Goal: Task Accomplishment & Management: Use online tool/utility

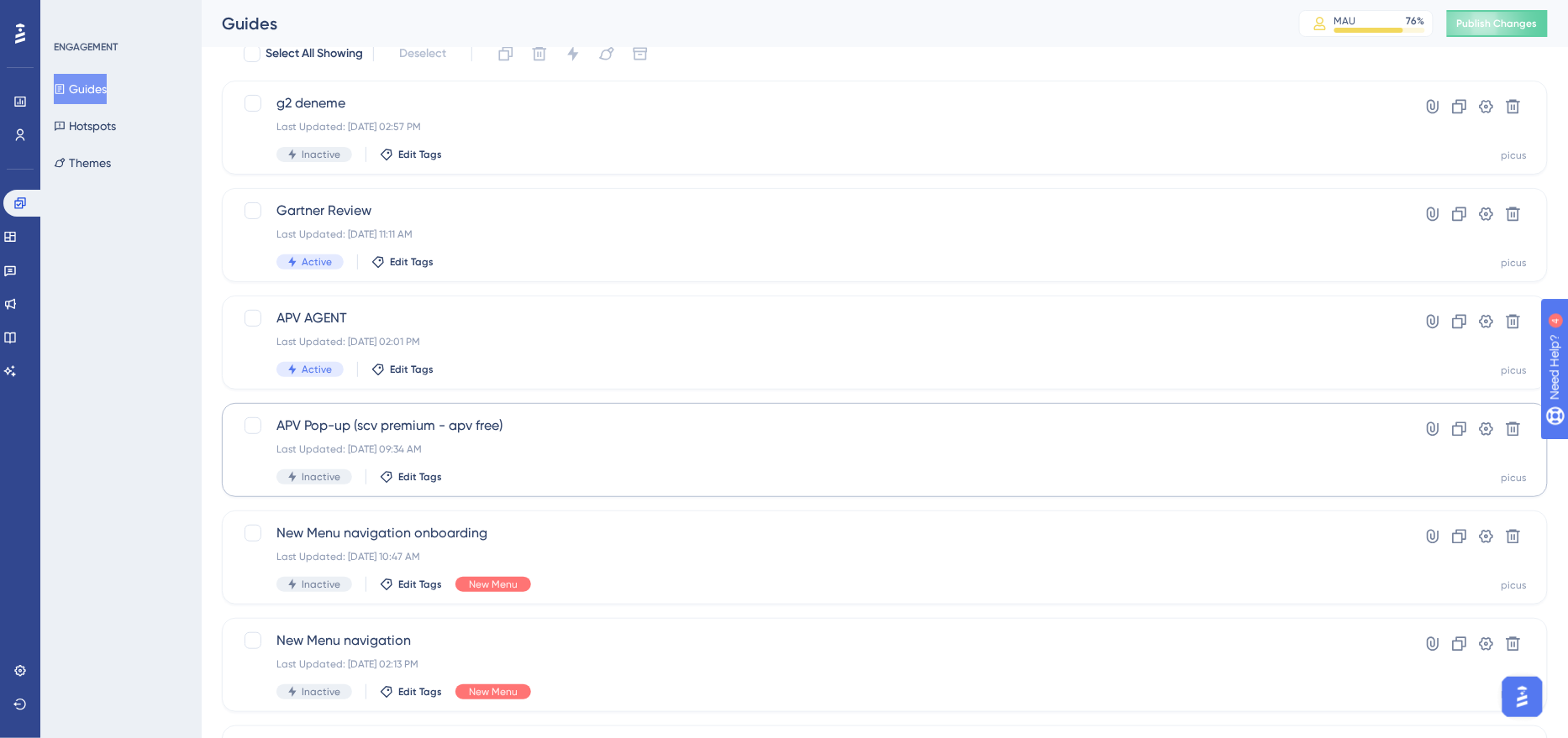
scroll to position [78, 0]
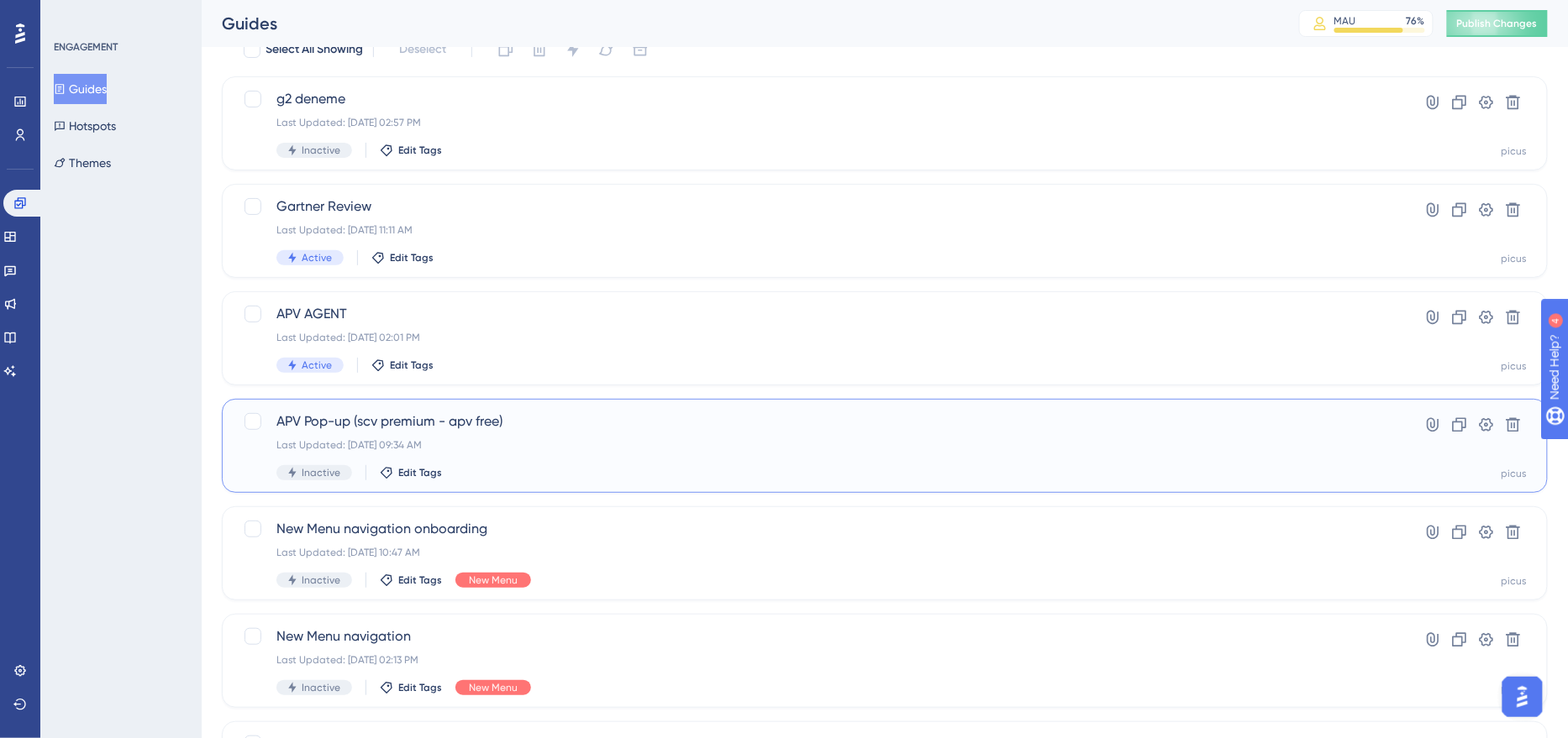
click at [524, 441] on div "Last Updated: [DATE] 09:34 AM" at bounding box center [818, 445] width 1082 height 13
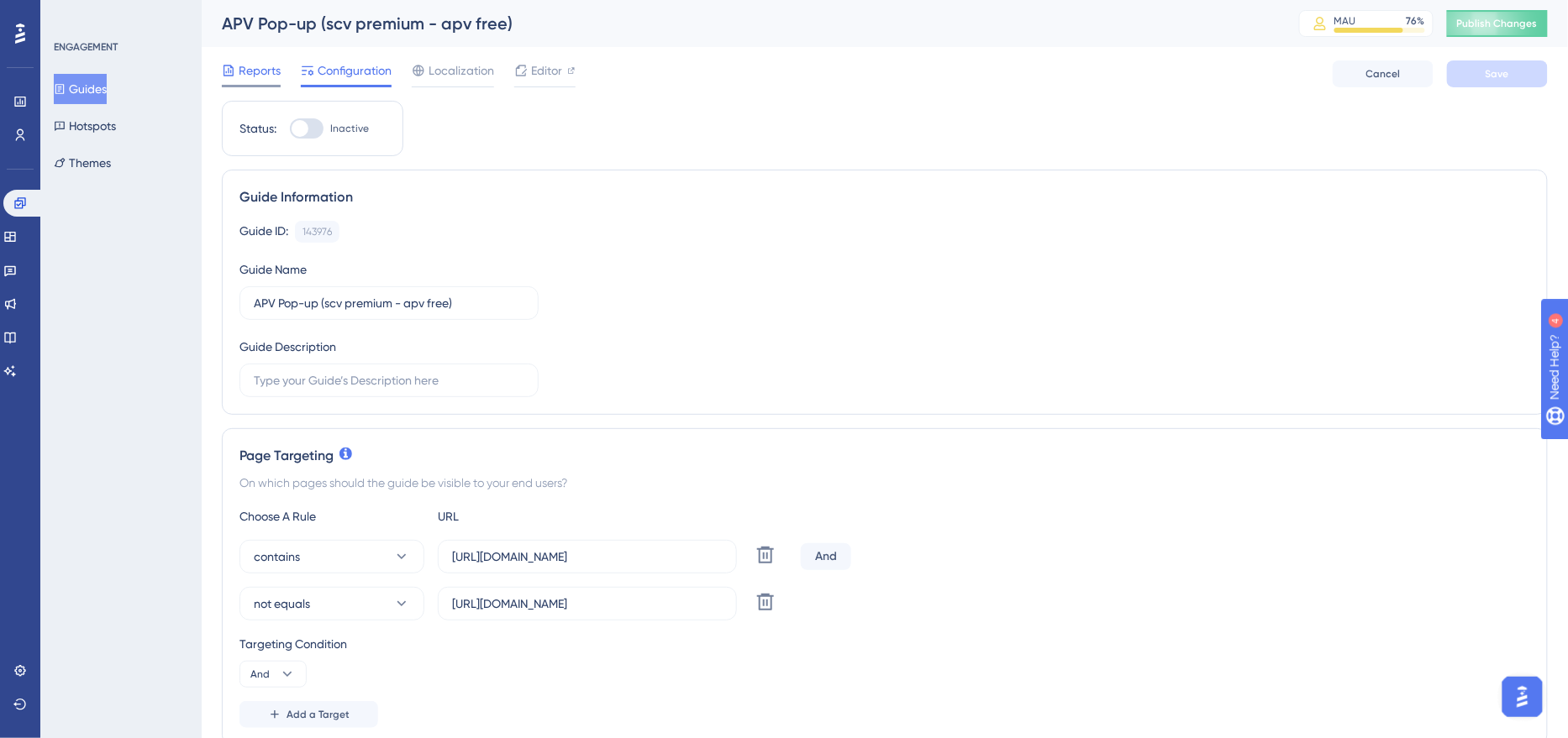
click at [258, 67] on span "Reports" at bounding box center [260, 71] width 42 height 20
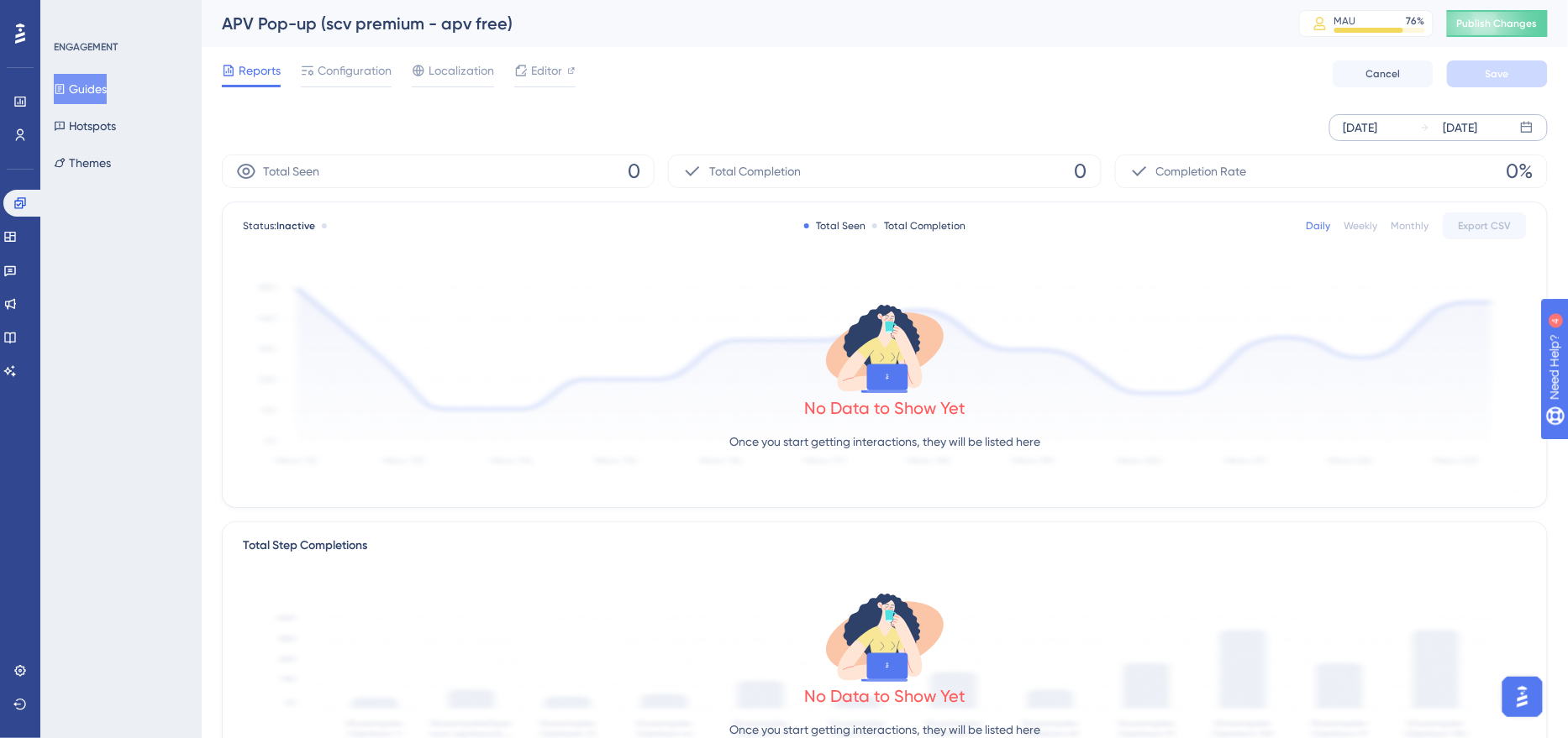
click at [1351, 116] on div "[DATE] [DATE]" at bounding box center [1438, 128] width 218 height 27
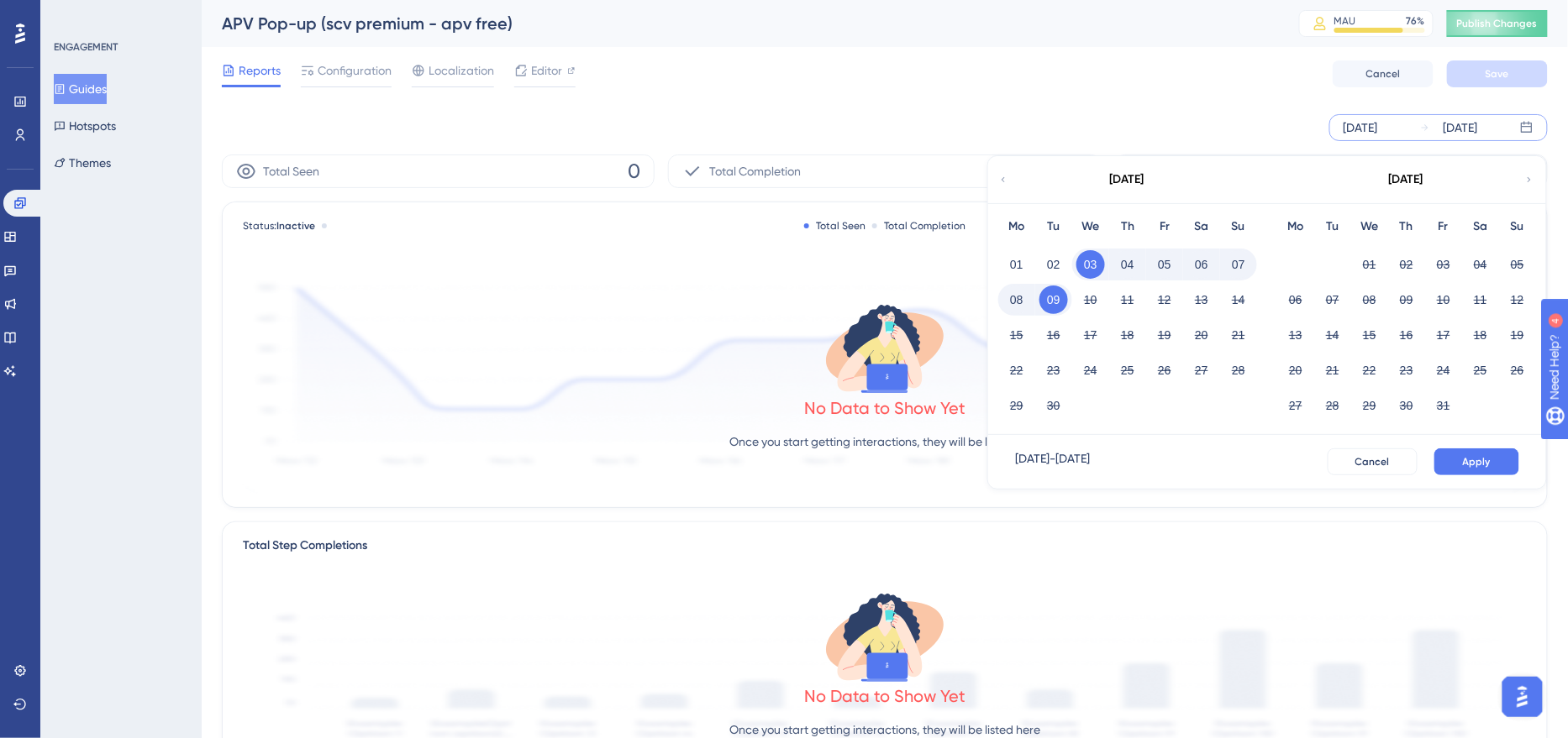
click at [1002, 179] on icon at bounding box center [1003, 179] width 10 height 15
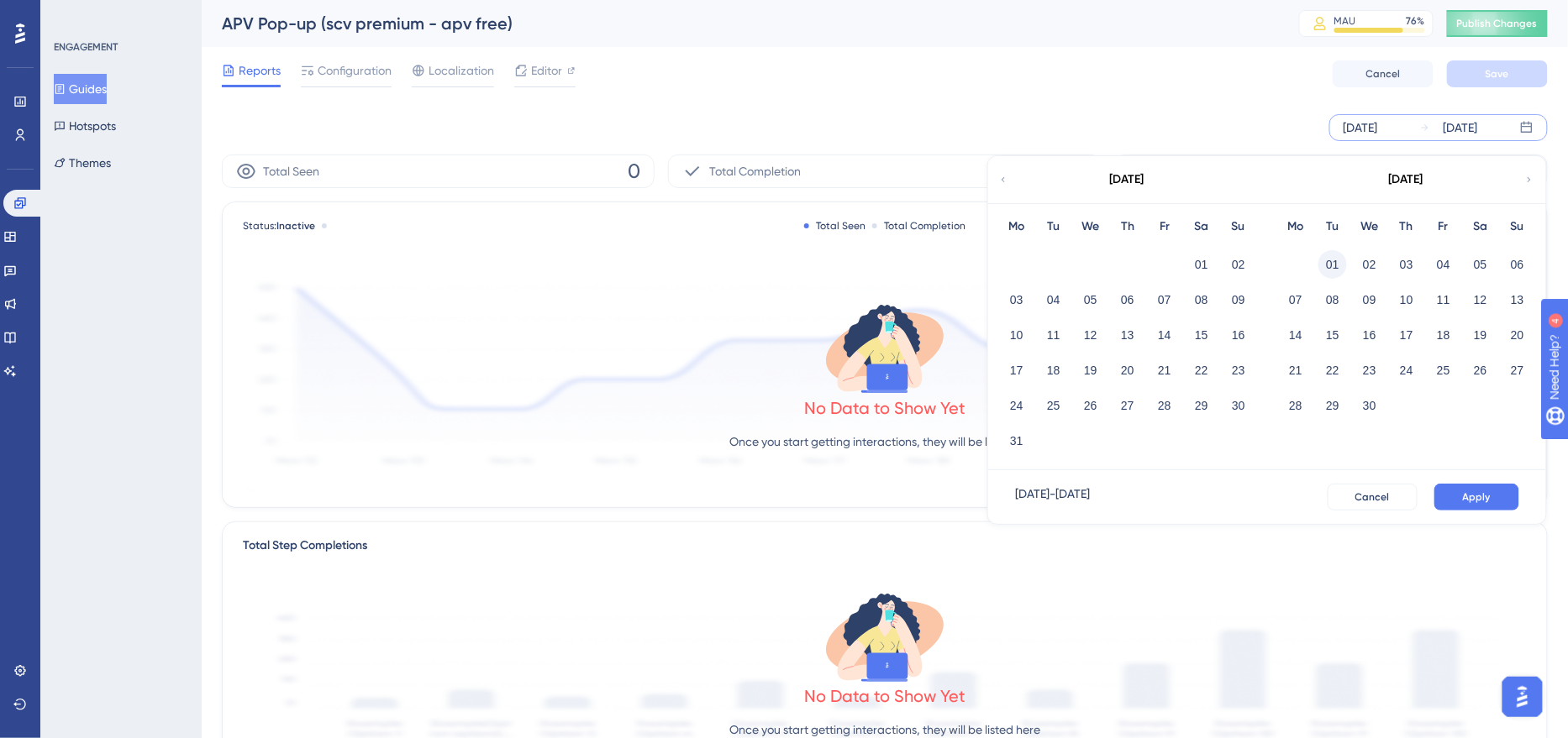
click at [1340, 259] on button "01" at bounding box center [1333, 265] width 29 height 29
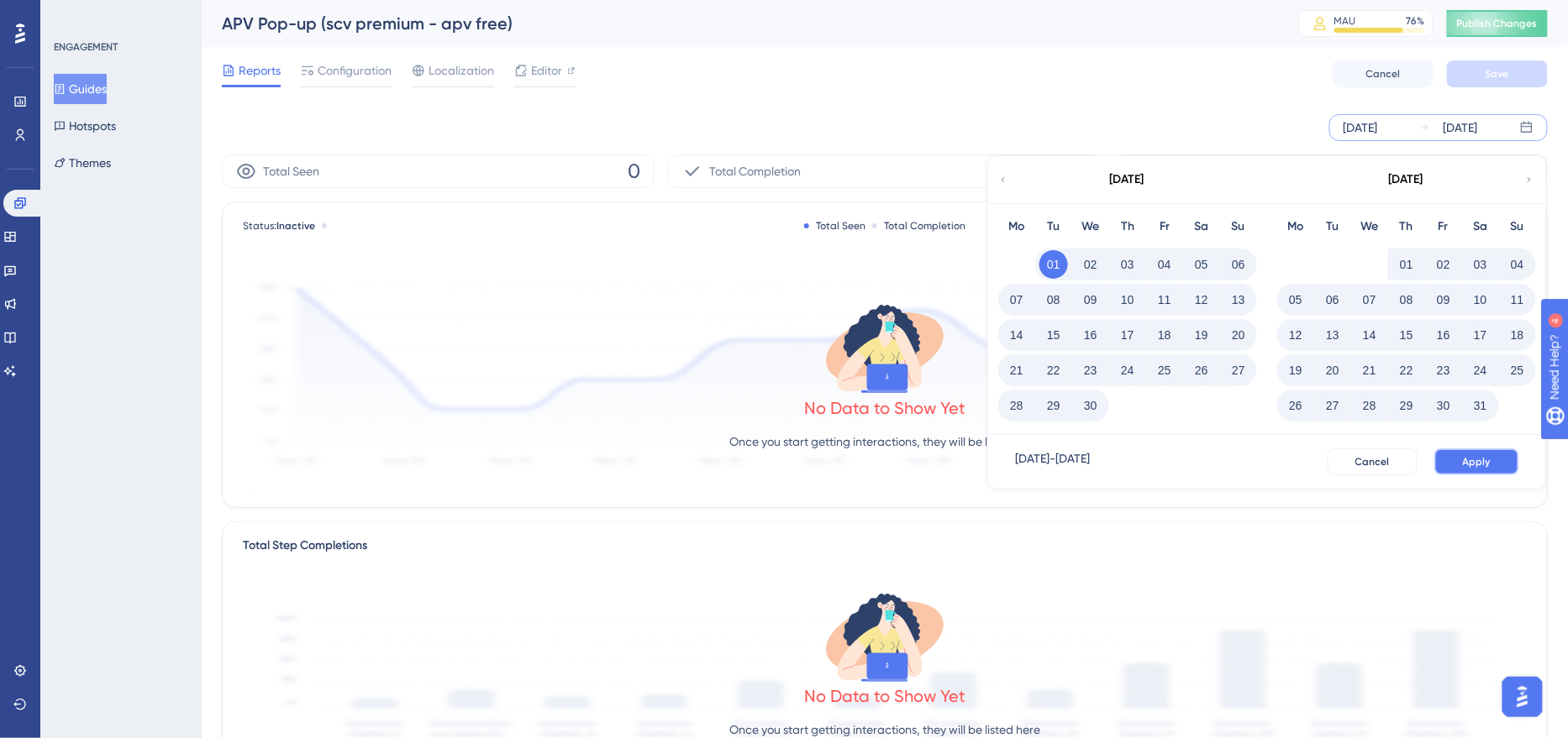
click at [1495, 464] on button "Apply" at bounding box center [1476, 462] width 85 height 27
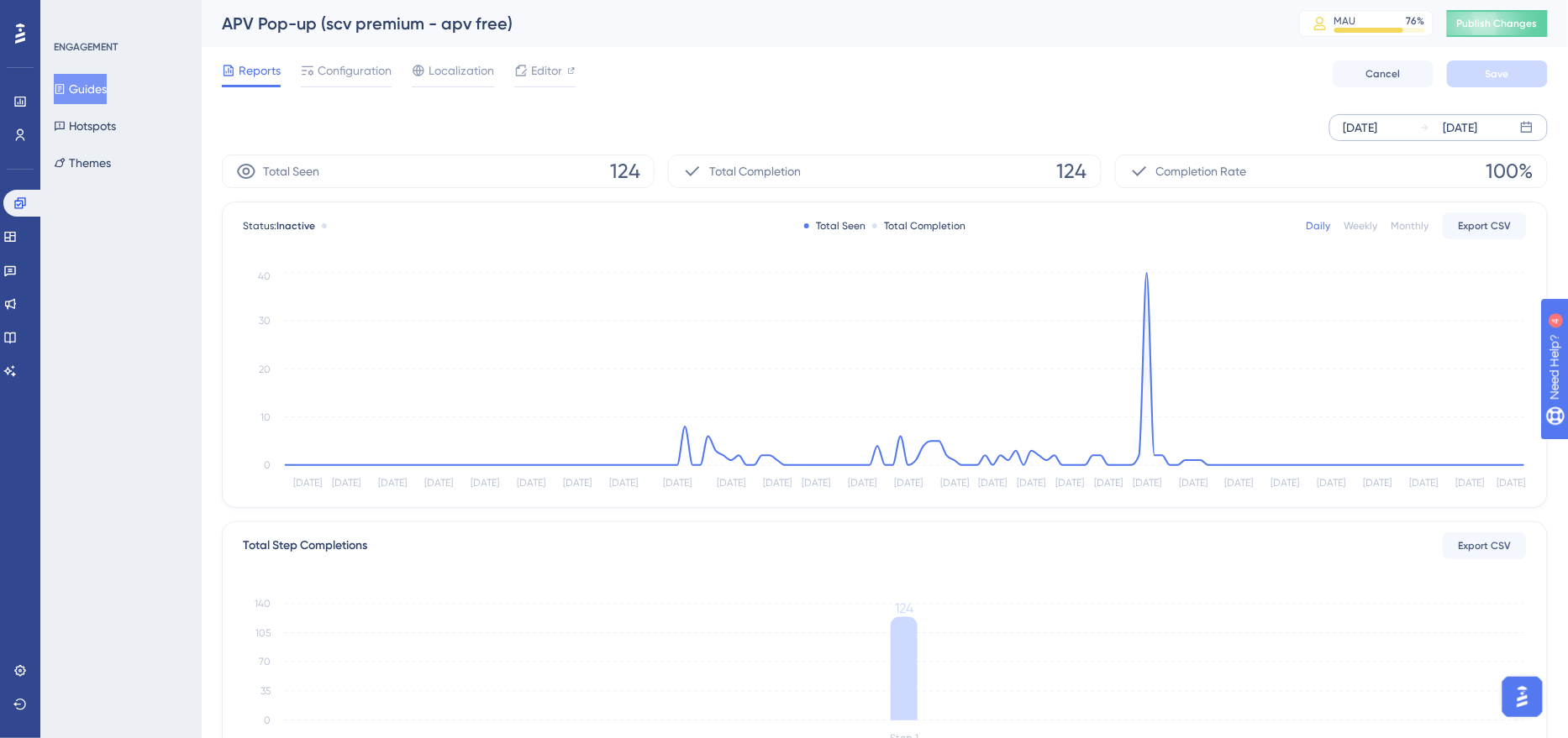
click at [1356, 139] on div "[DATE] [DATE]" at bounding box center [1438, 128] width 218 height 27
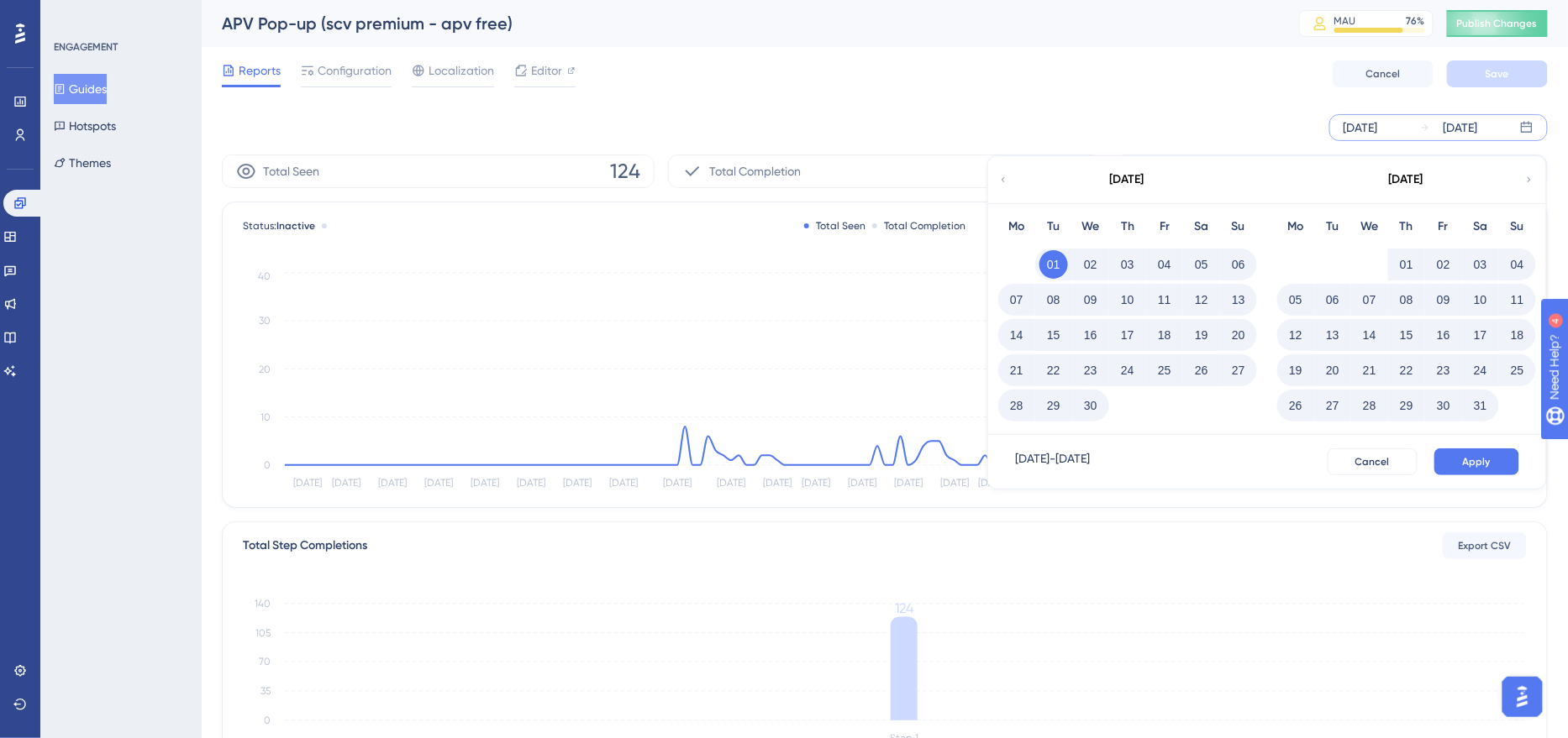
click at [1291, 375] on button "19" at bounding box center [1296, 371] width 29 height 29
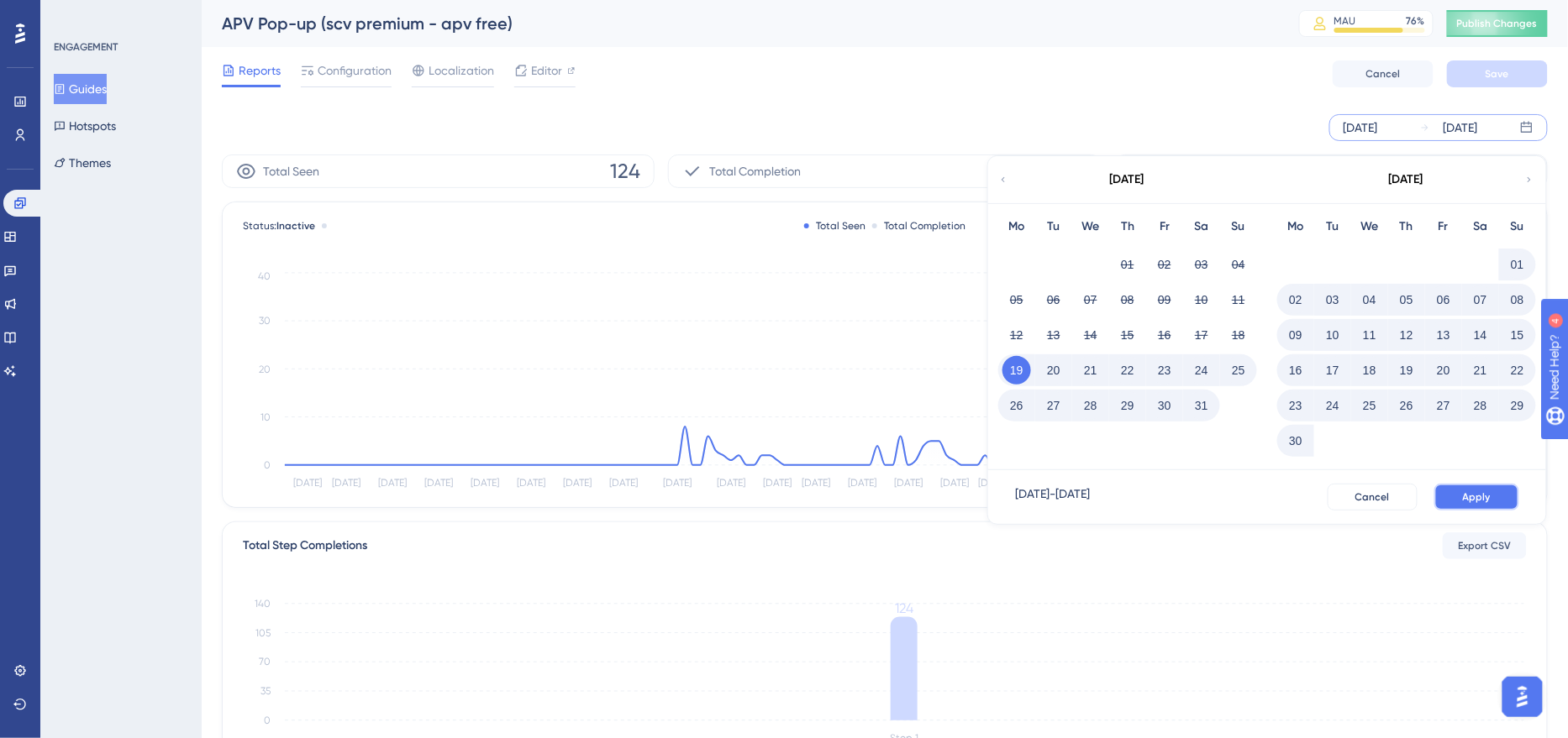
click at [1481, 489] on button "Apply" at bounding box center [1476, 497] width 85 height 27
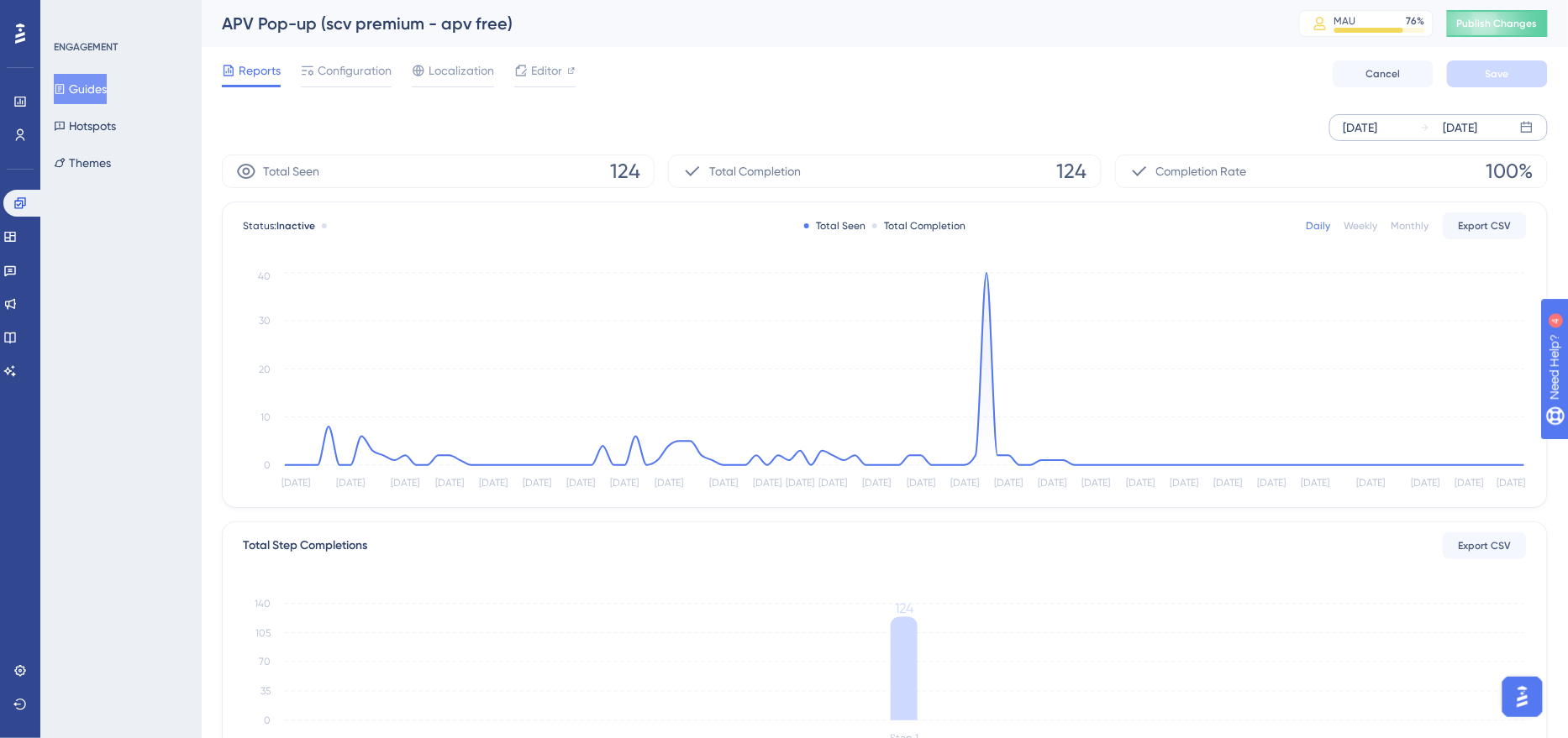
click at [1465, 131] on div "[DATE]" at bounding box center [1460, 128] width 35 height 20
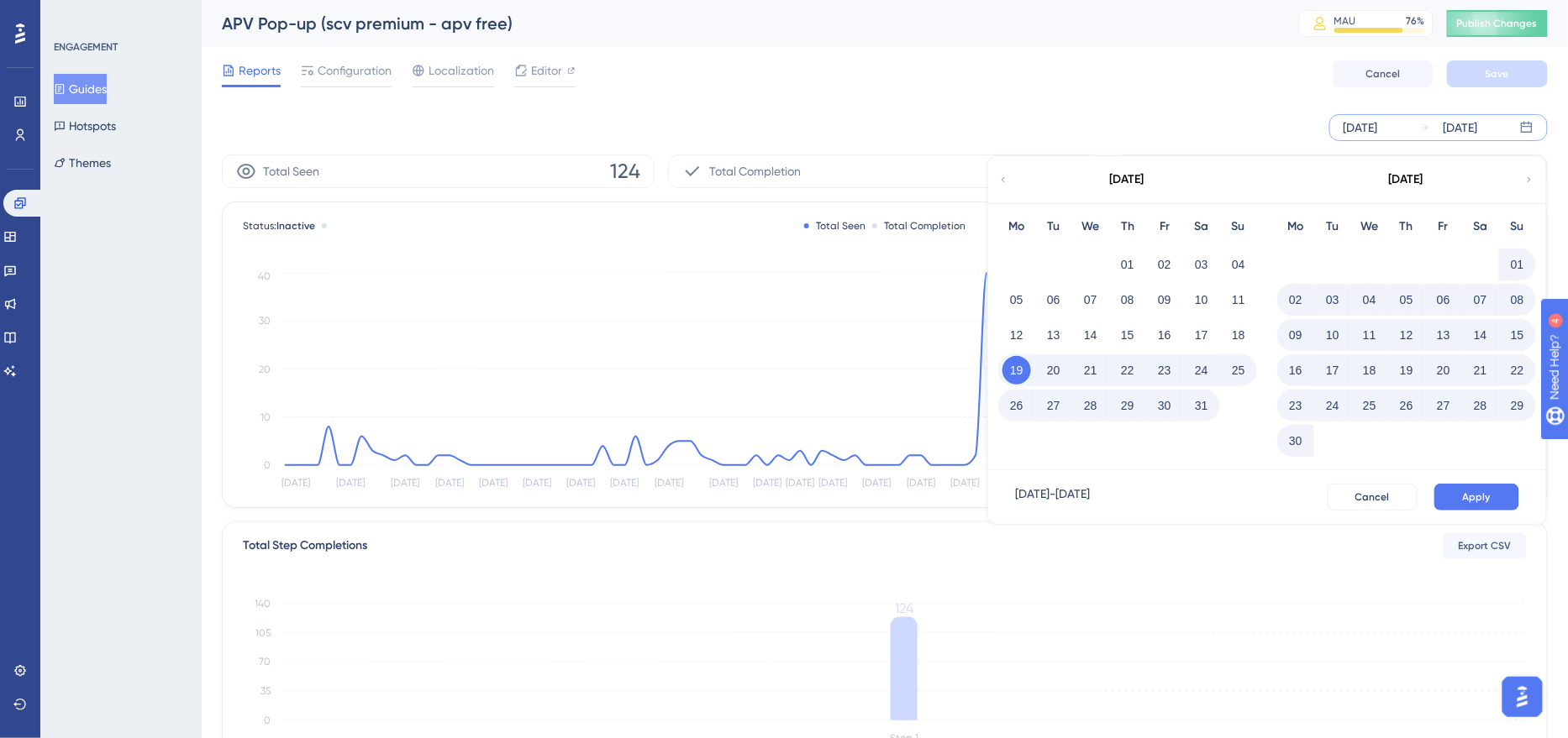
click at [1526, 179] on icon at bounding box center [1529, 179] width 10 height 15
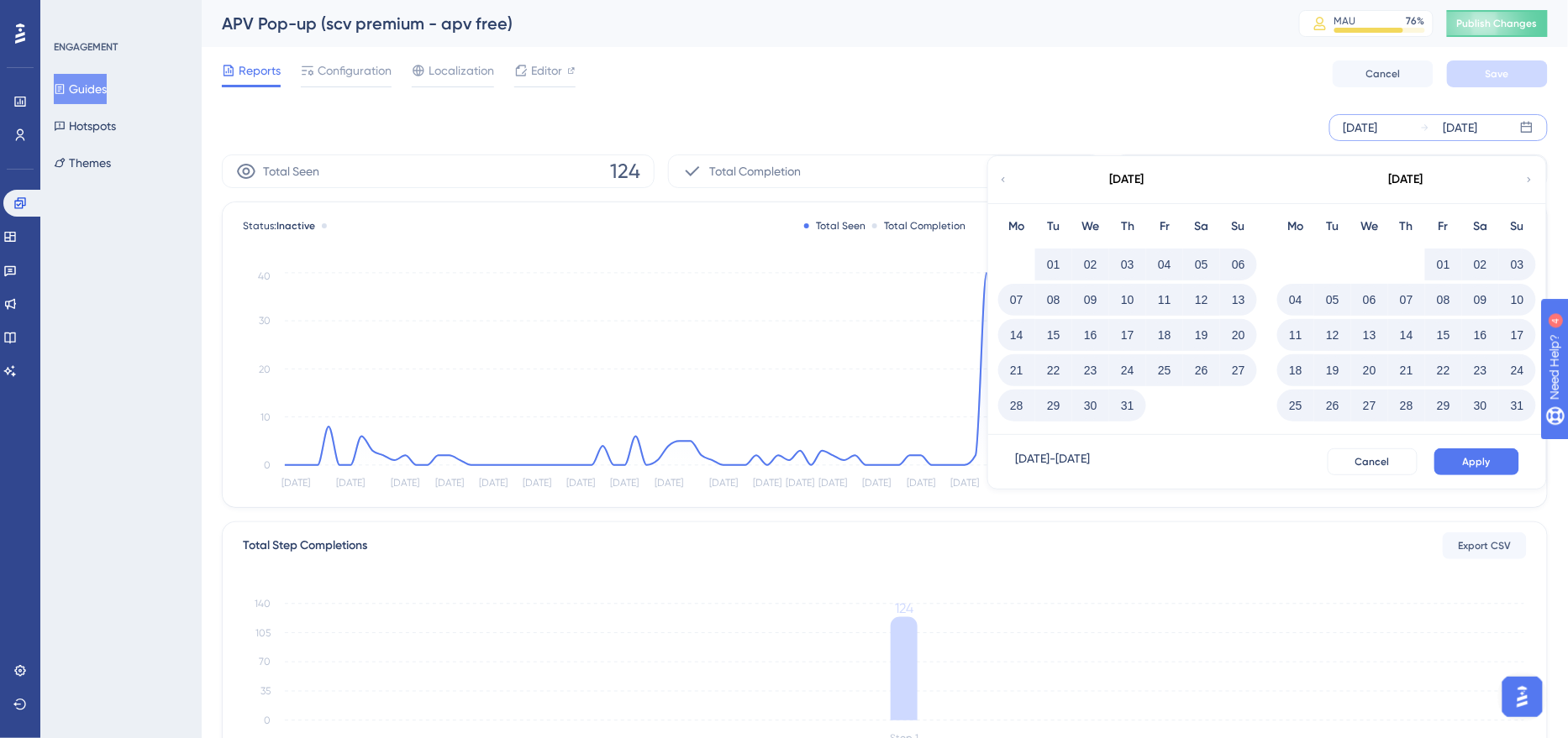
click at [1518, 409] on button "31" at bounding box center [1517, 405] width 29 height 29
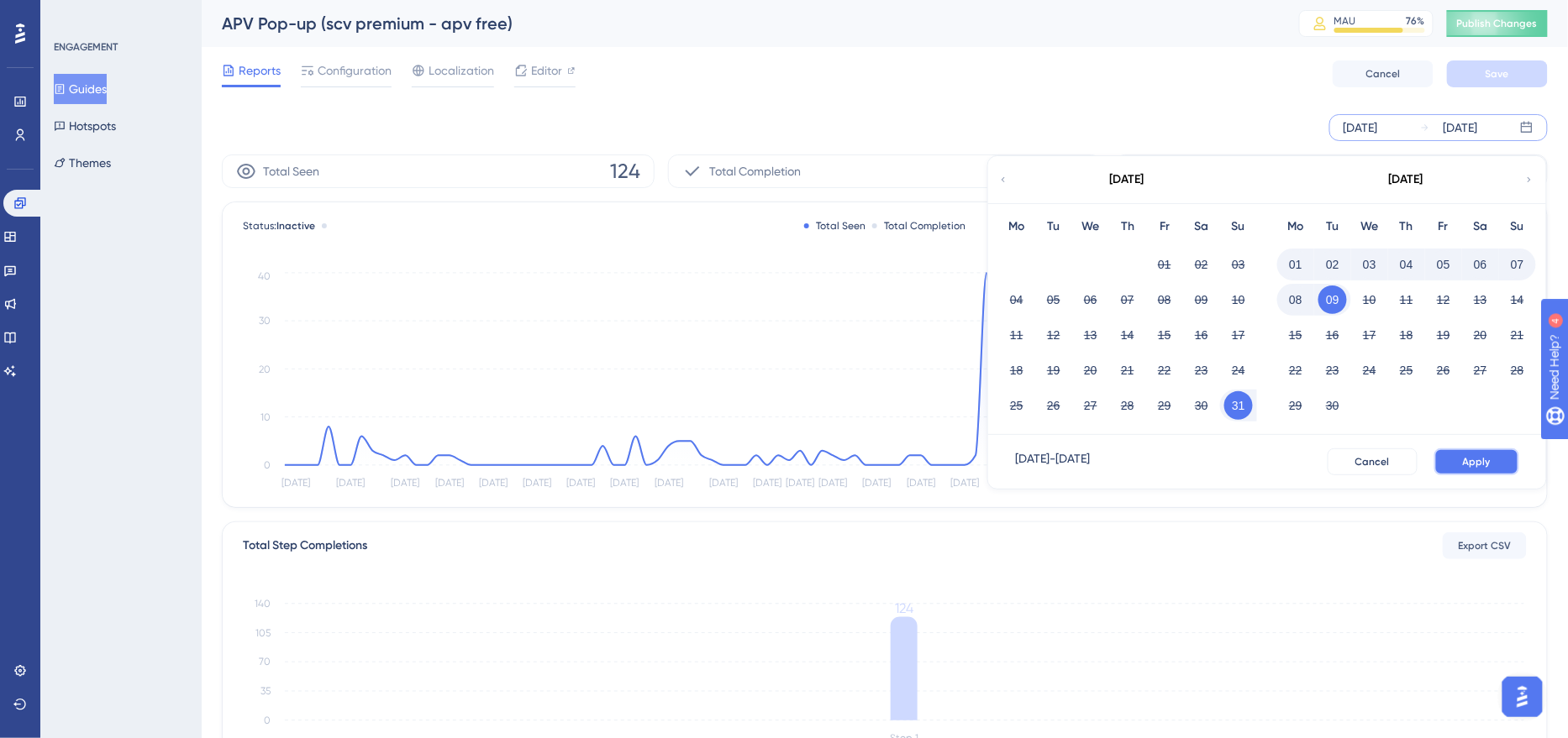
click at [1490, 455] on span "Apply" at bounding box center [1476, 462] width 28 height 13
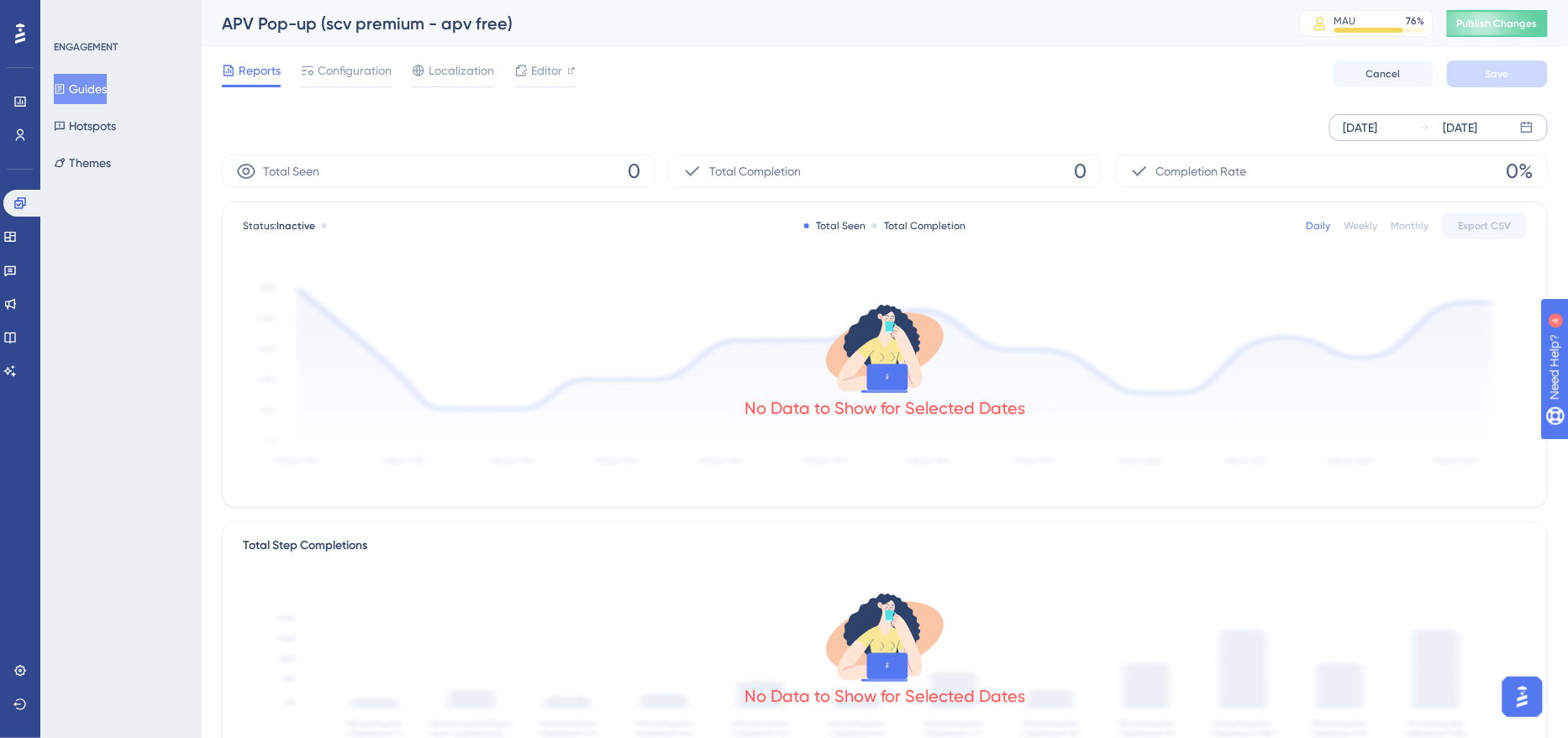
click at [1372, 126] on div "[DATE]" at bounding box center [1361, 128] width 35 height 20
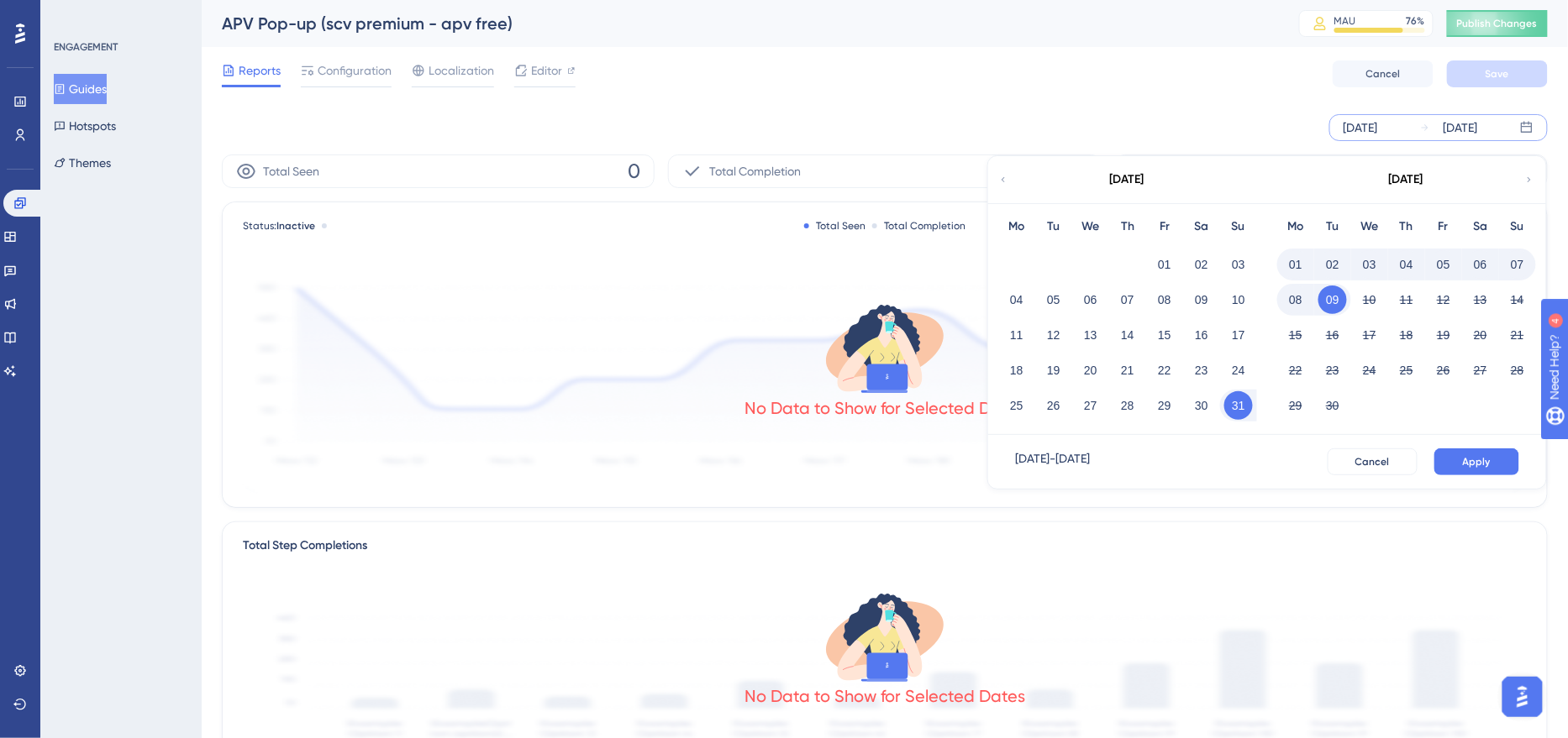
click at [1007, 172] on icon at bounding box center [1003, 179] width 10 height 15
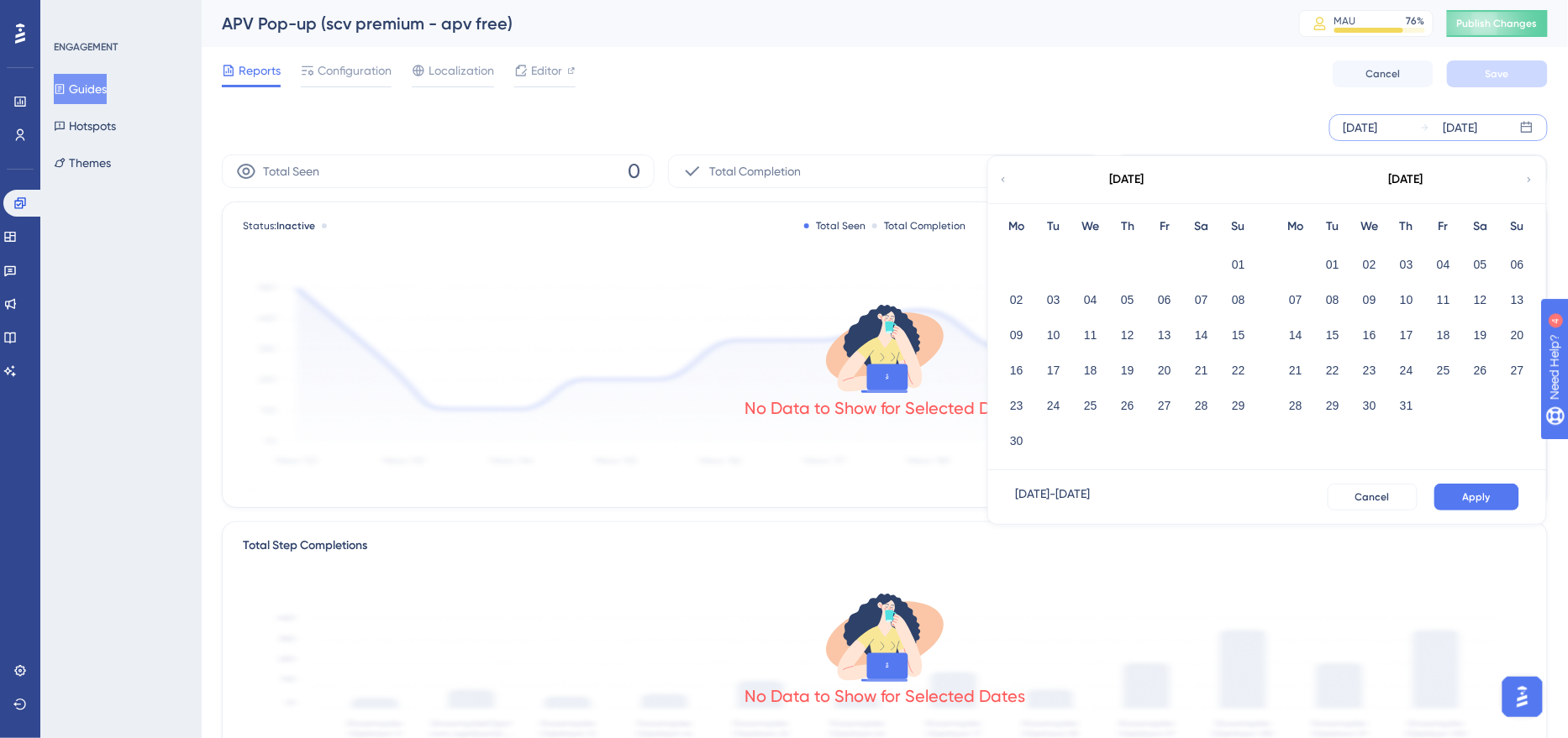
click at [999, 177] on div "[DATE]" at bounding box center [1126, 179] width 277 height 47
click at [1008, 181] on icon at bounding box center [1003, 179] width 10 height 15
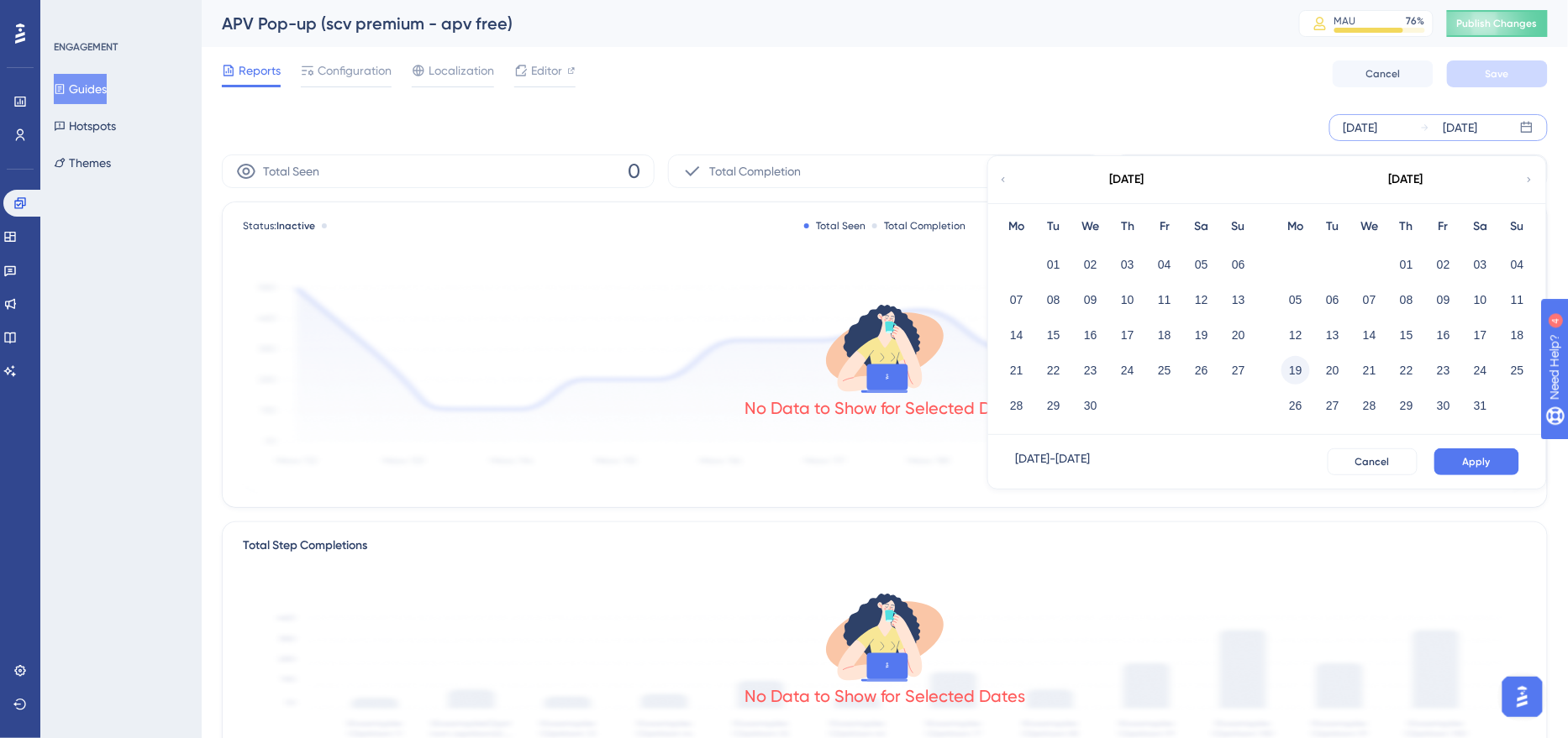
click at [1301, 371] on button "19" at bounding box center [1296, 371] width 29 height 29
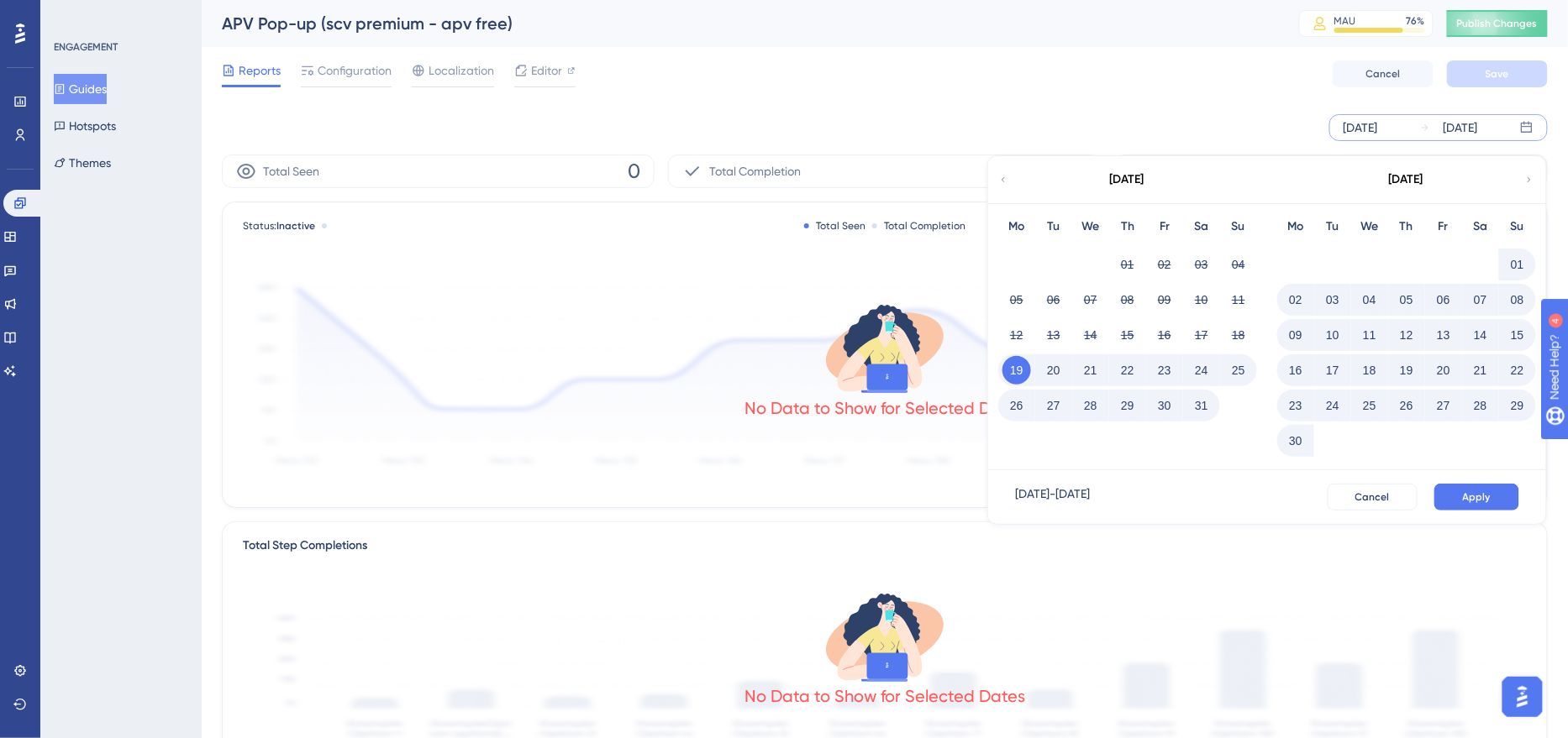
click at [1528, 179] on icon at bounding box center [1529, 179] width 10 height 15
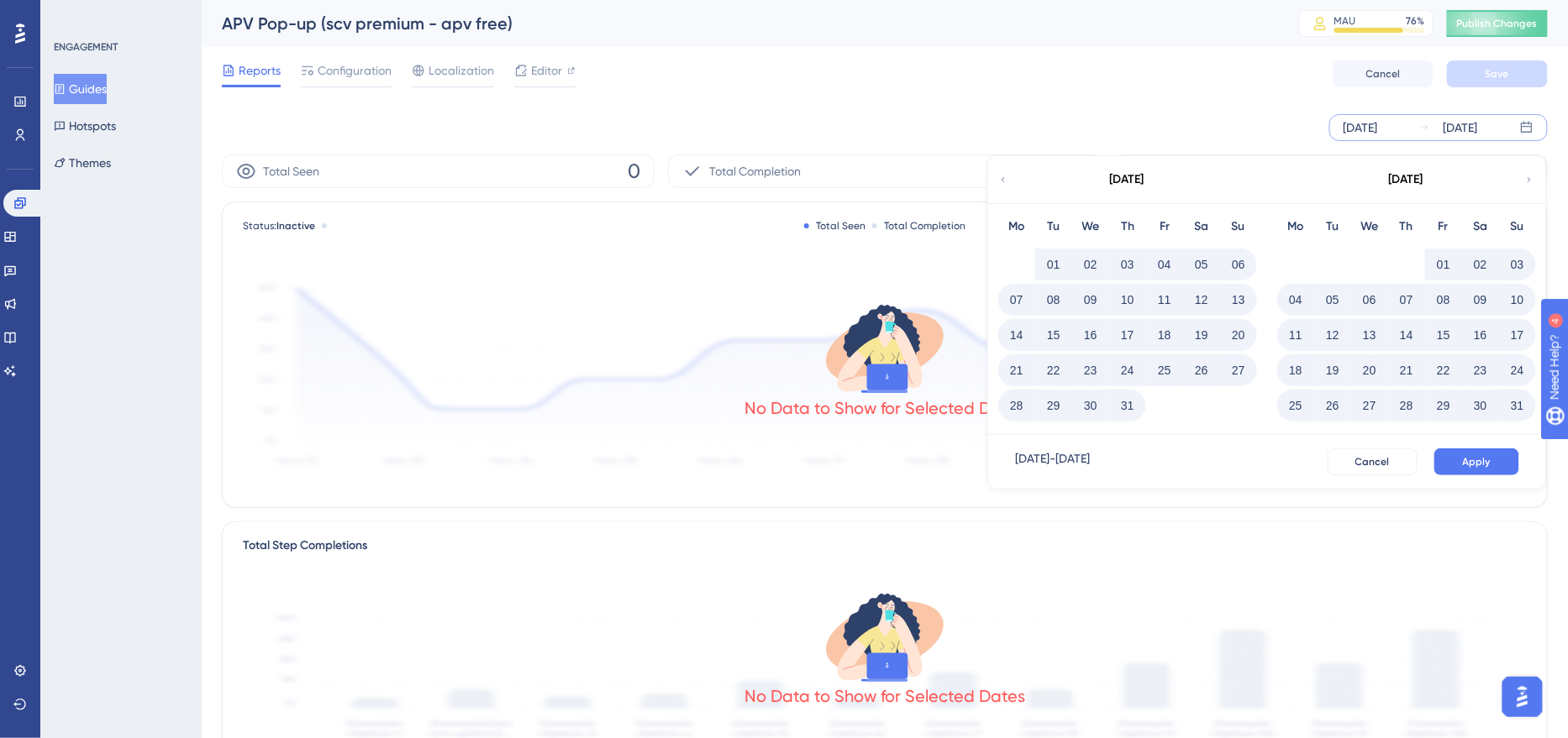
click at [1520, 405] on button "31" at bounding box center [1517, 405] width 29 height 29
click at [1473, 457] on span "Apply" at bounding box center [1476, 462] width 28 height 13
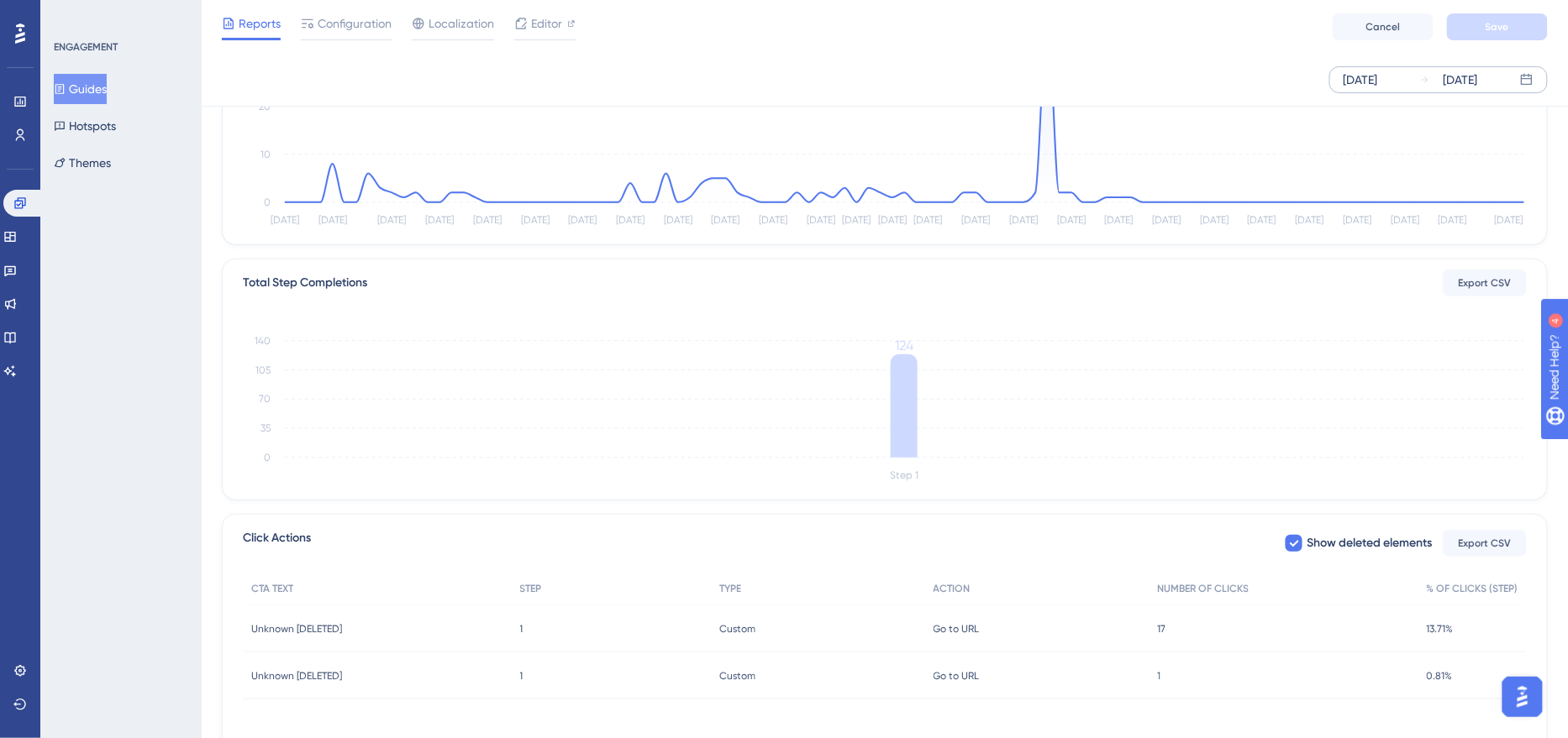
scroll to position [325, 0]
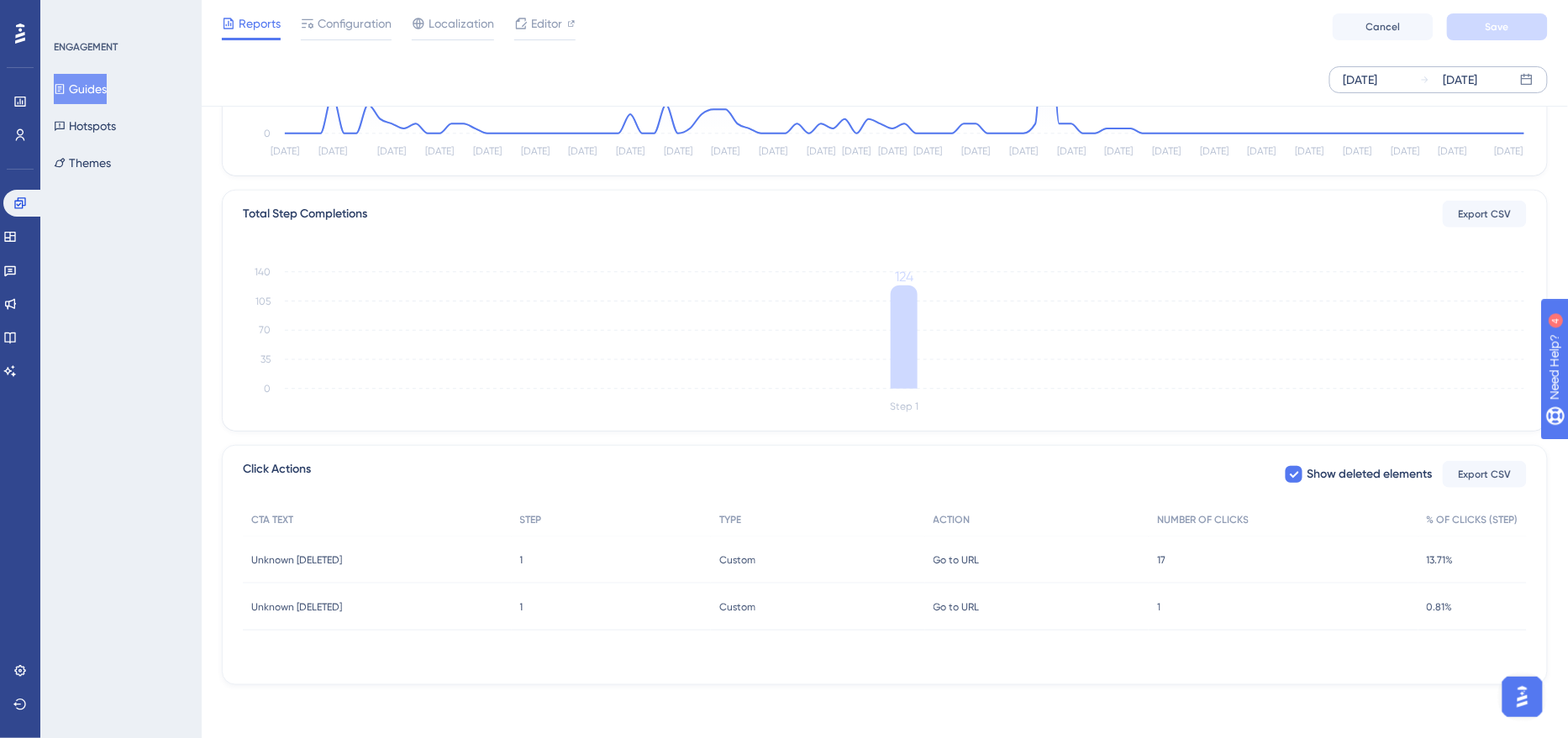
click at [958, 559] on span "Go to URL" at bounding box center [956, 560] width 46 height 13
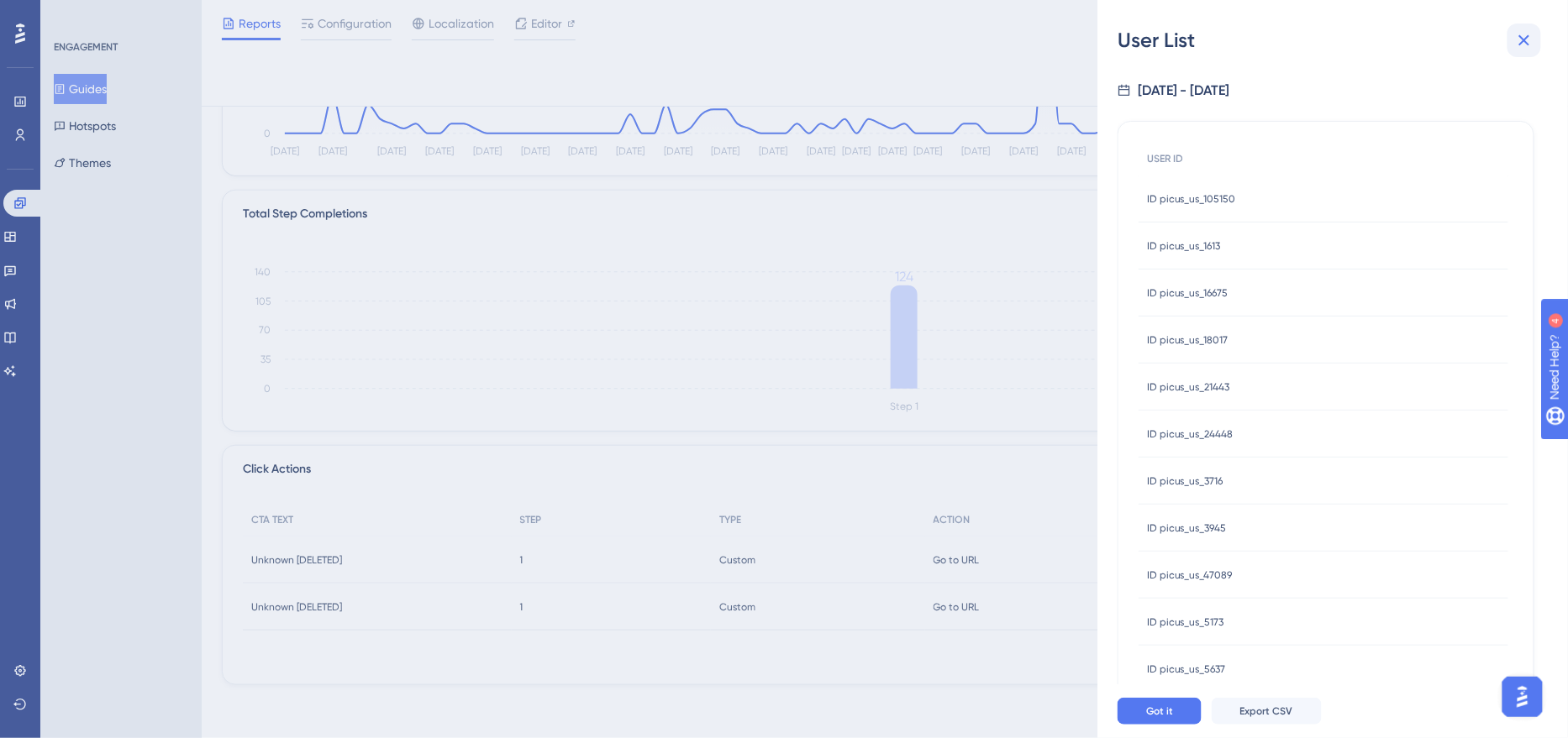
click at [1522, 41] on icon at bounding box center [1524, 40] width 11 height 11
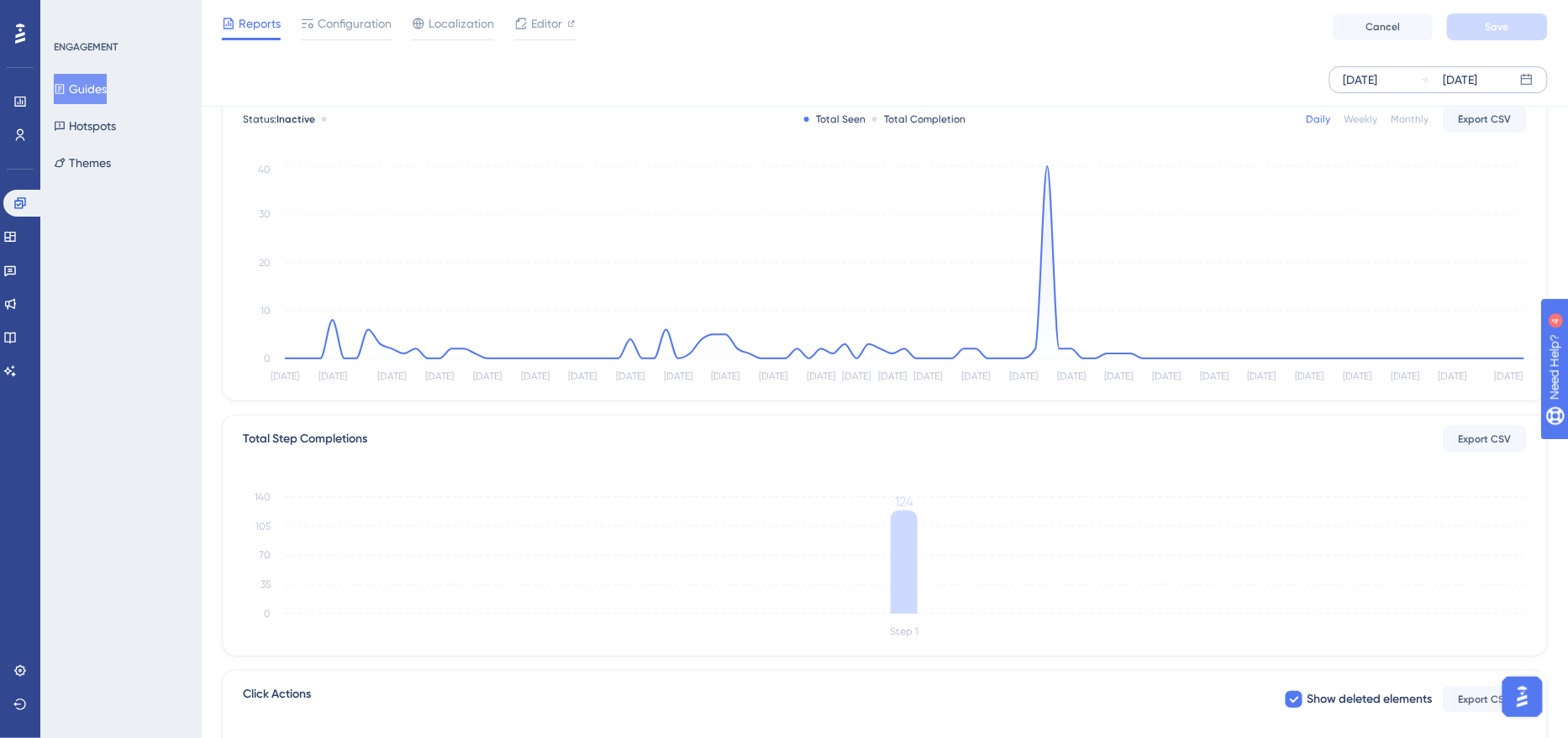
scroll to position [0, 0]
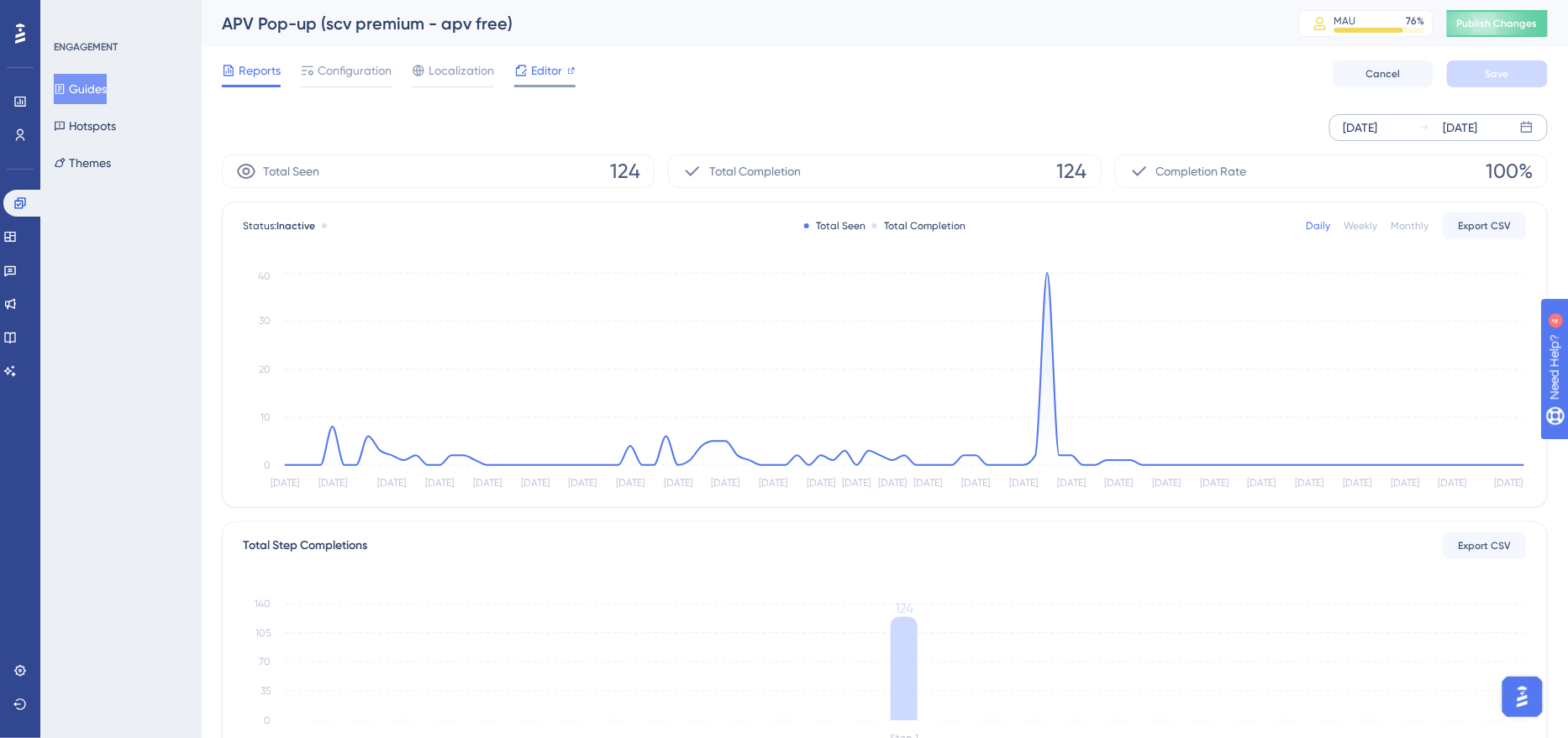
click at [541, 75] on span "Editor" at bounding box center [546, 71] width 31 height 20
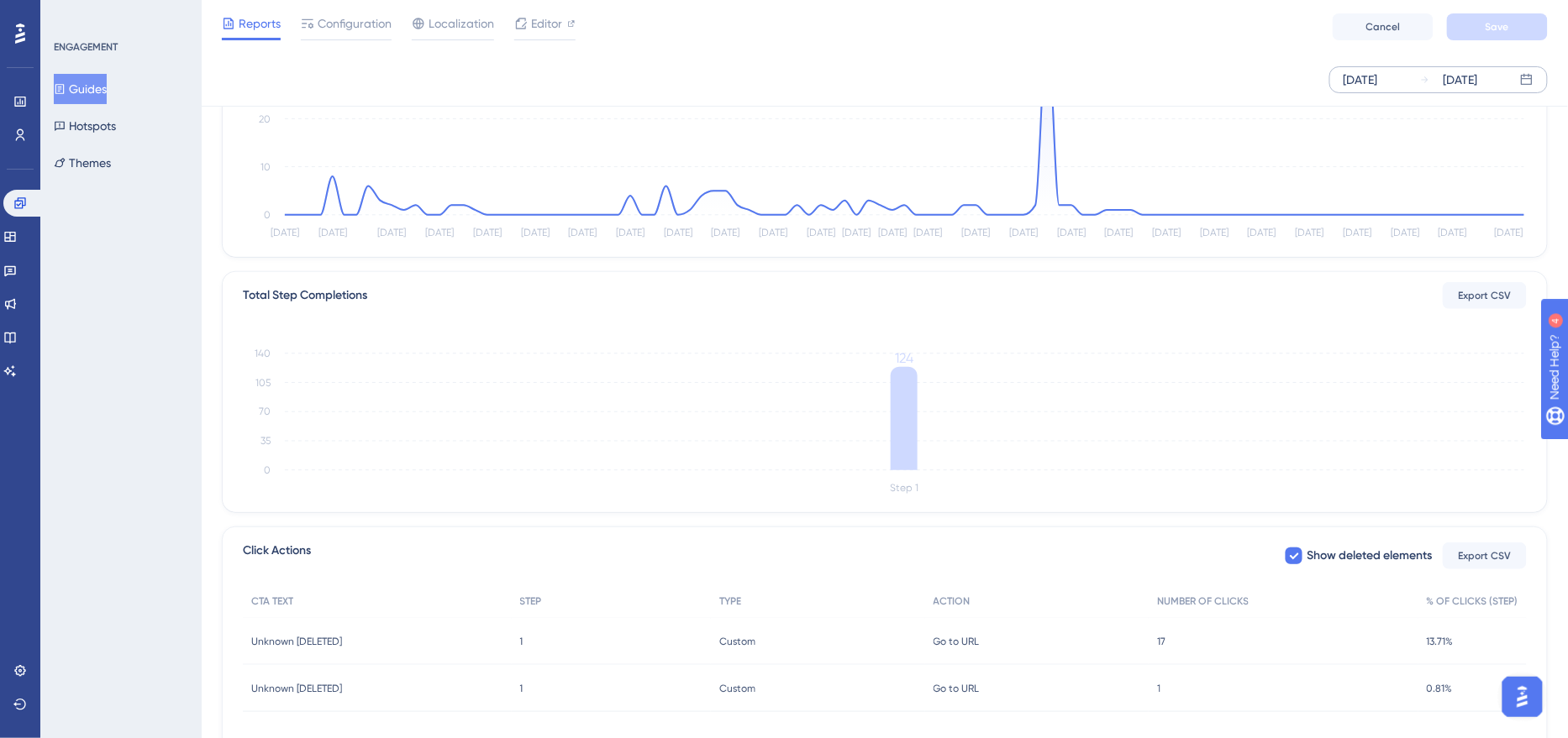
scroll to position [325, 0]
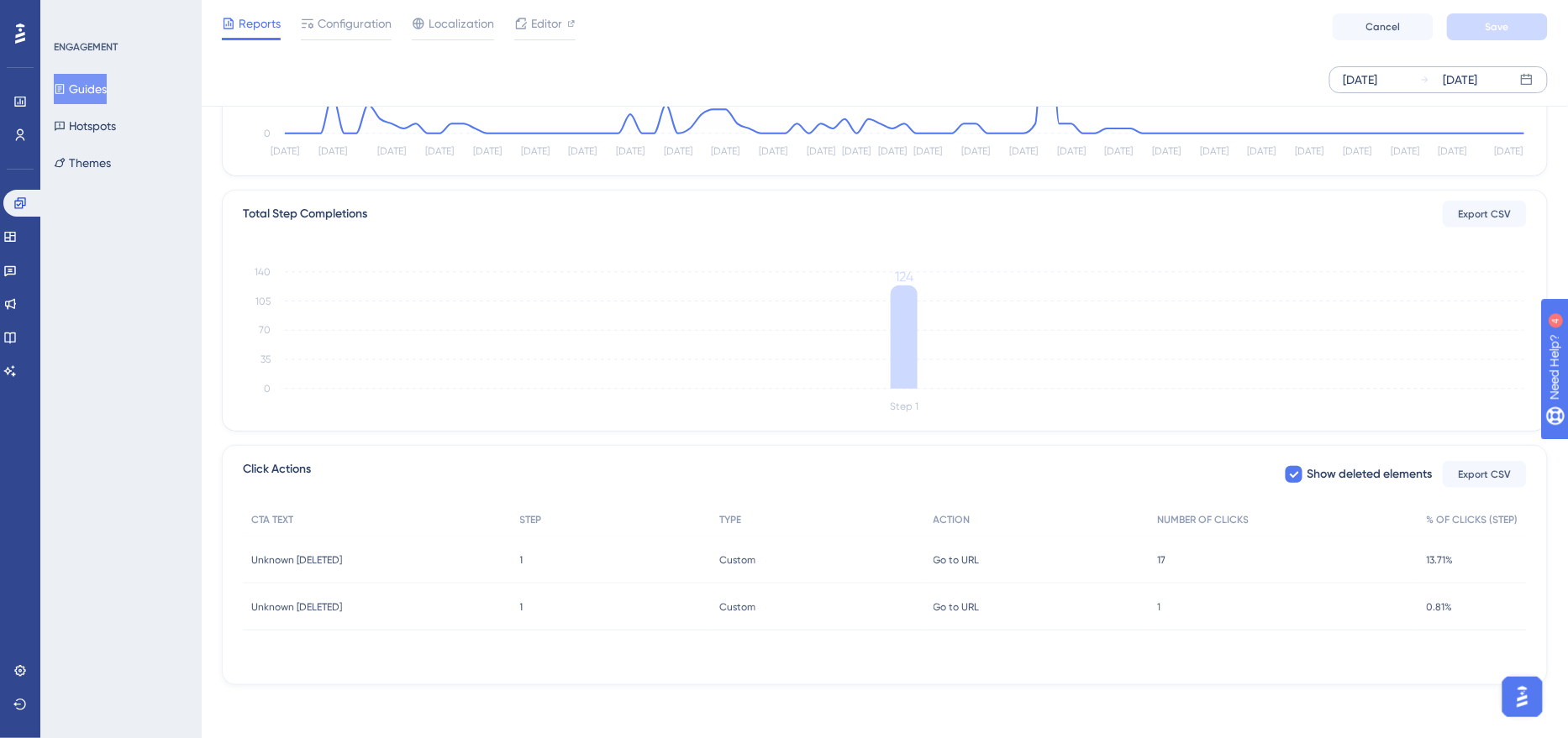
click at [968, 559] on span "Go to URL" at bounding box center [956, 560] width 46 height 13
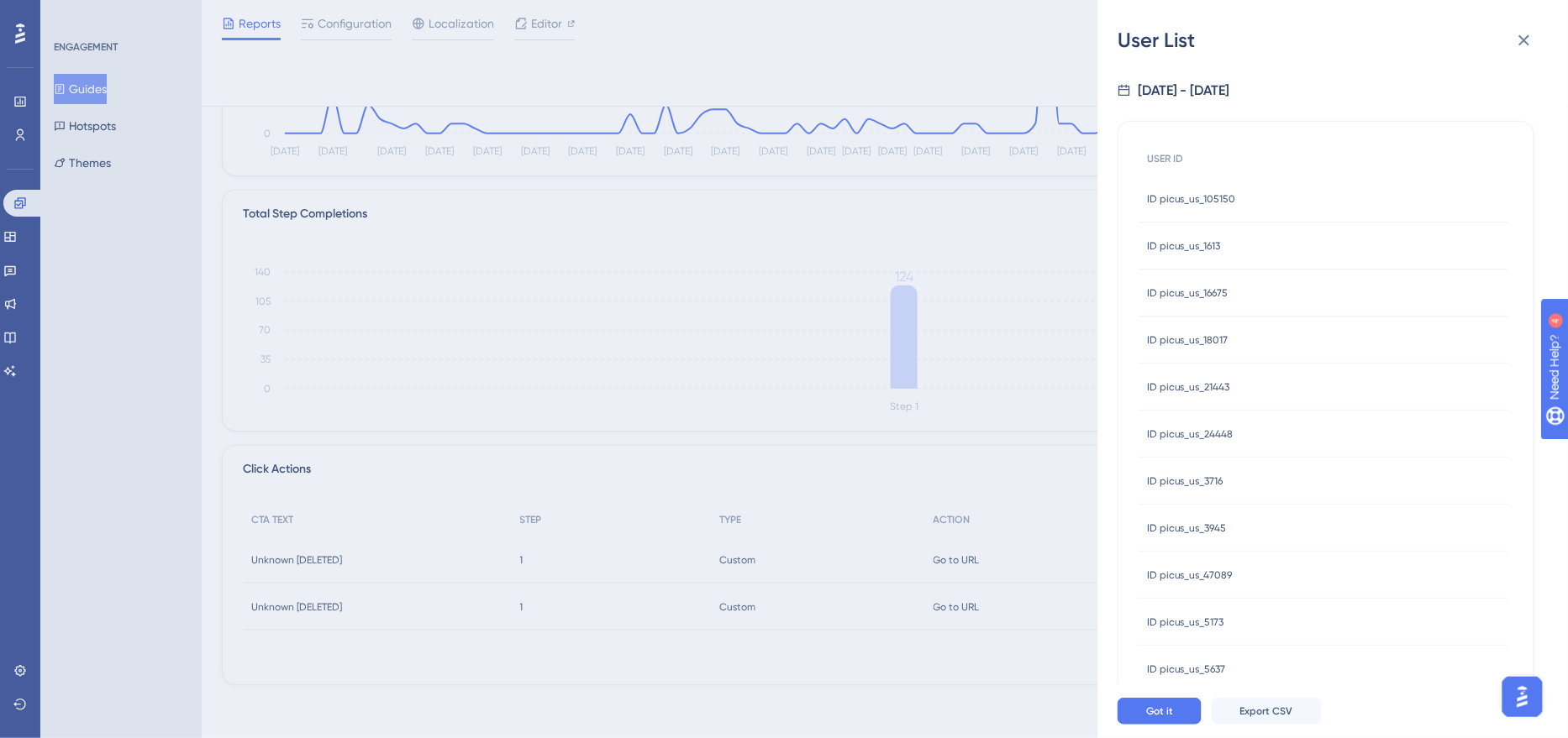
scroll to position [378, 0]
click at [1275, 707] on span "Export CSV" at bounding box center [1266, 711] width 53 height 13
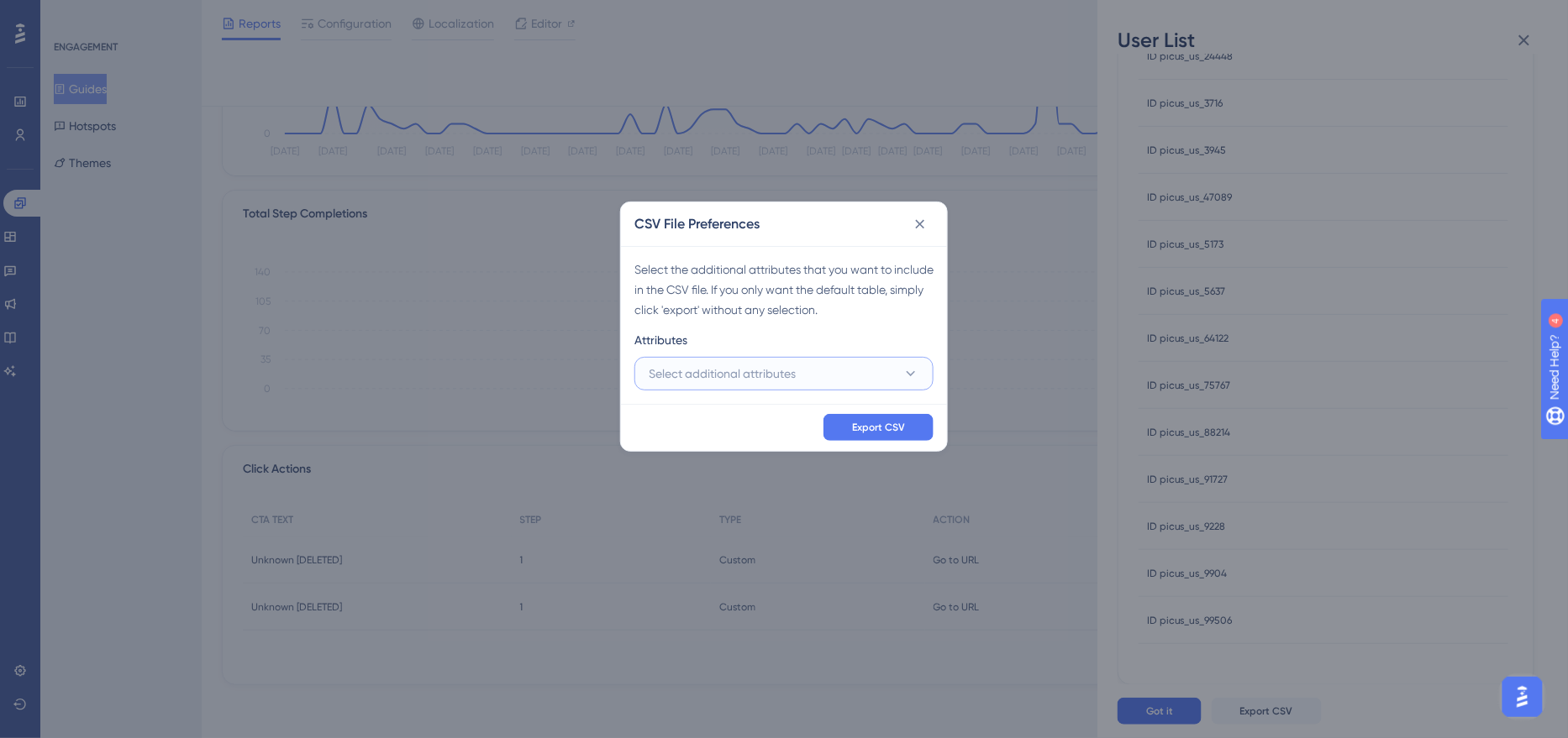
click at [773, 376] on span "Select additional attributes" at bounding box center [722, 374] width 147 height 20
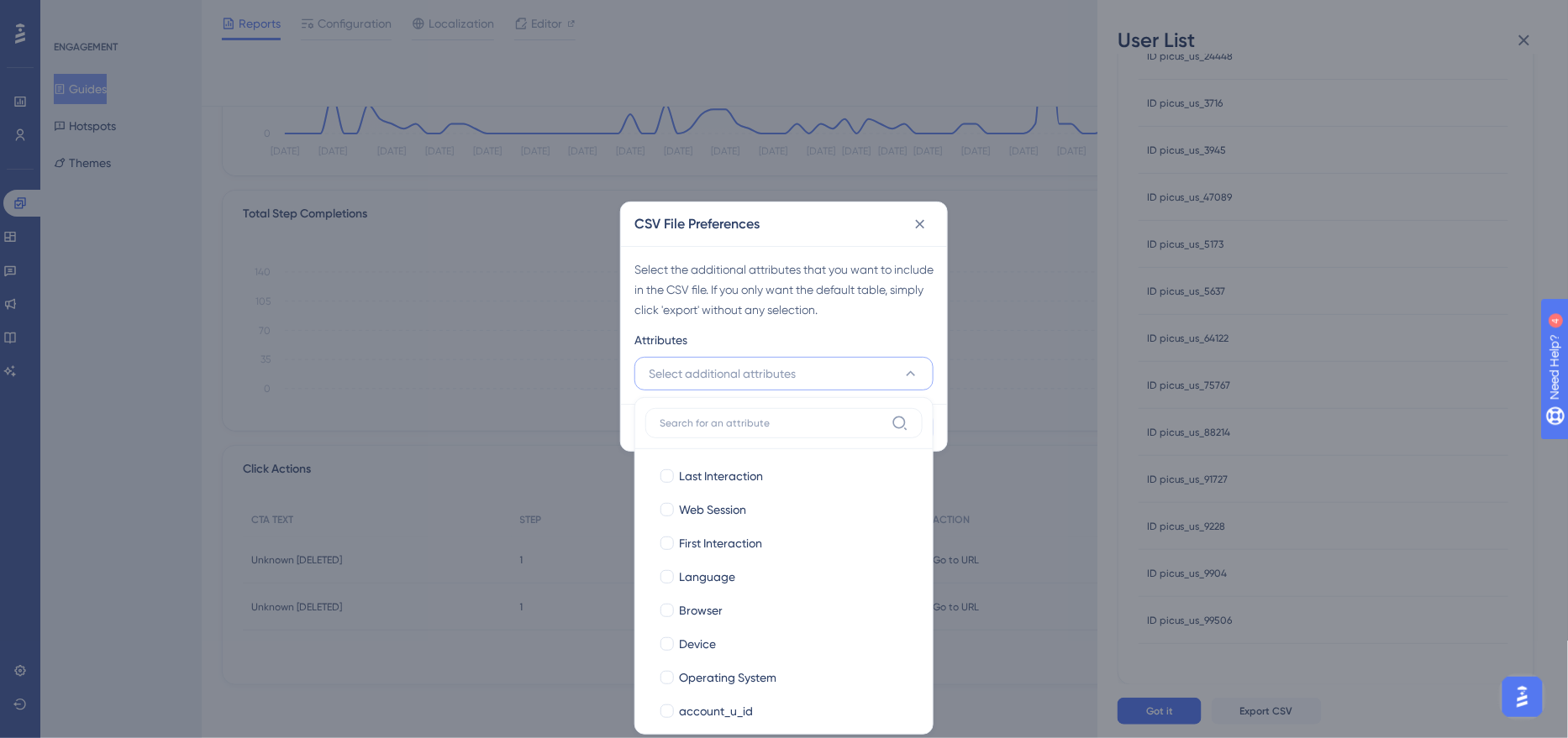
click at [763, 430] on label at bounding box center [783, 423] width 277 height 30
click at [763, 430] on input at bounding box center [771, 423] width 225 height 13
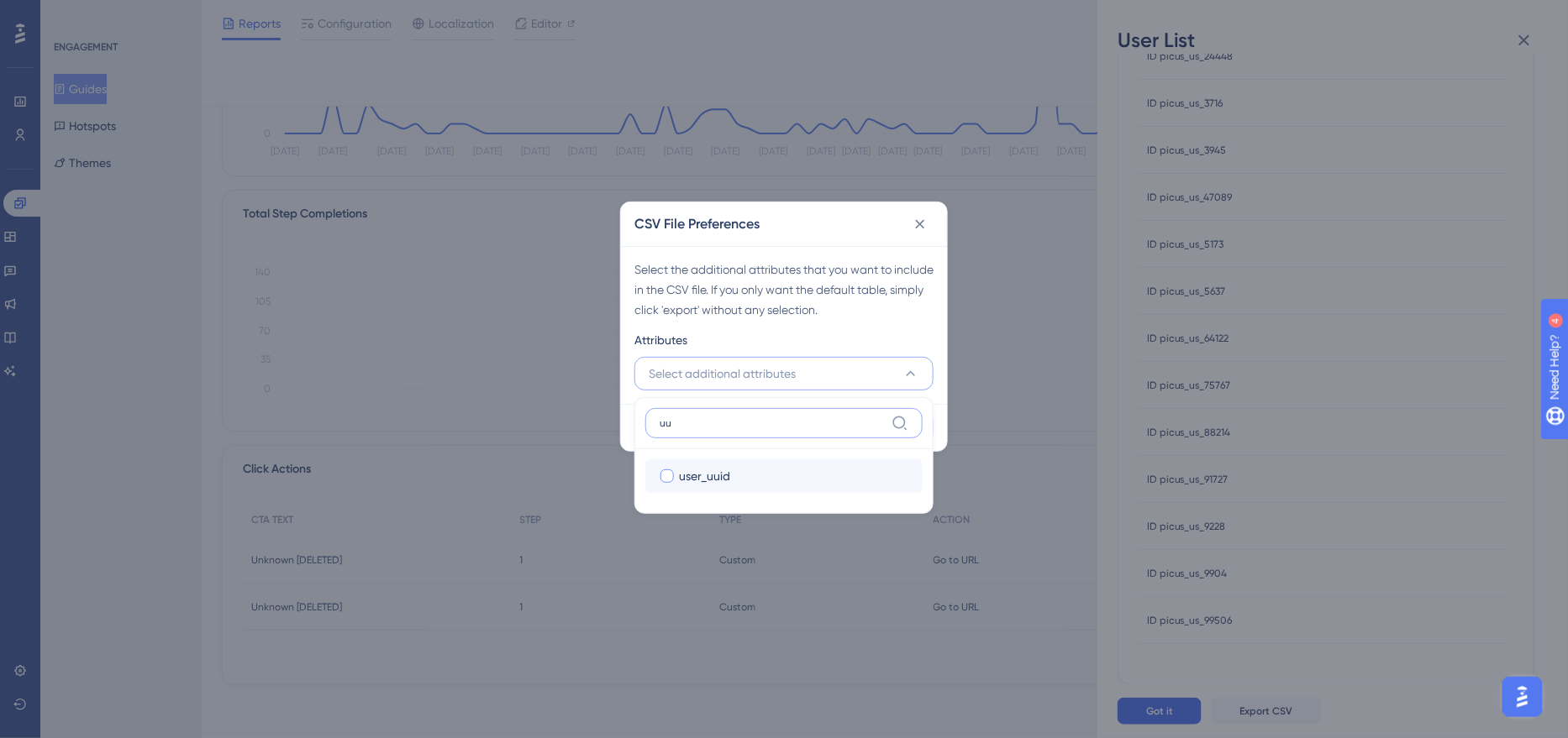
type input "uu"
click at [720, 479] on span "user_uuid" at bounding box center [704, 476] width 51 height 20
checkbox input "true"
click at [887, 345] on div "Attributes" at bounding box center [783, 344] width 299 height 27
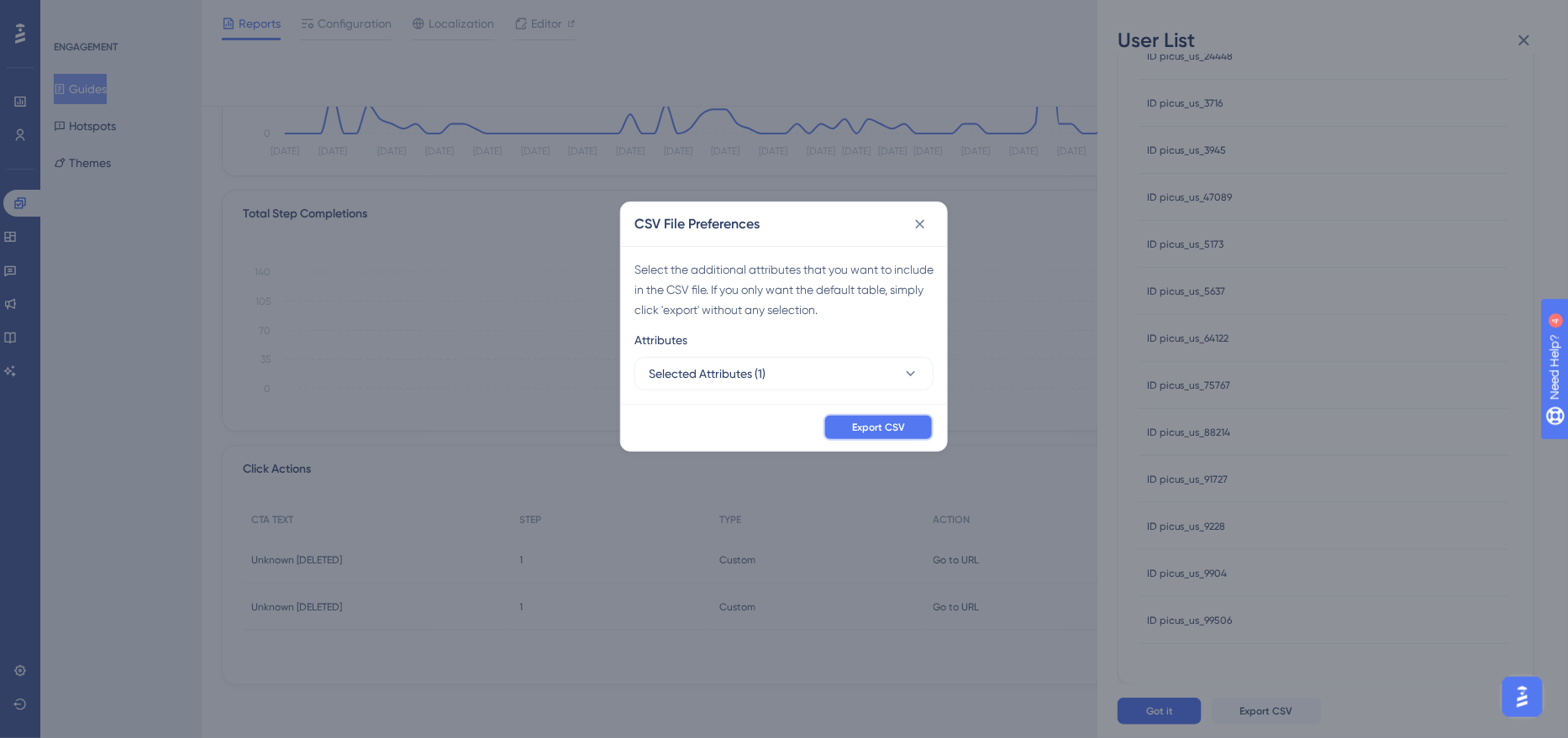
click at [889, 422] on span "Export CSV" at bounding box center [878, 427] width 53 height 13
